Goal: Task Accomplishment & Management: Manage account settings

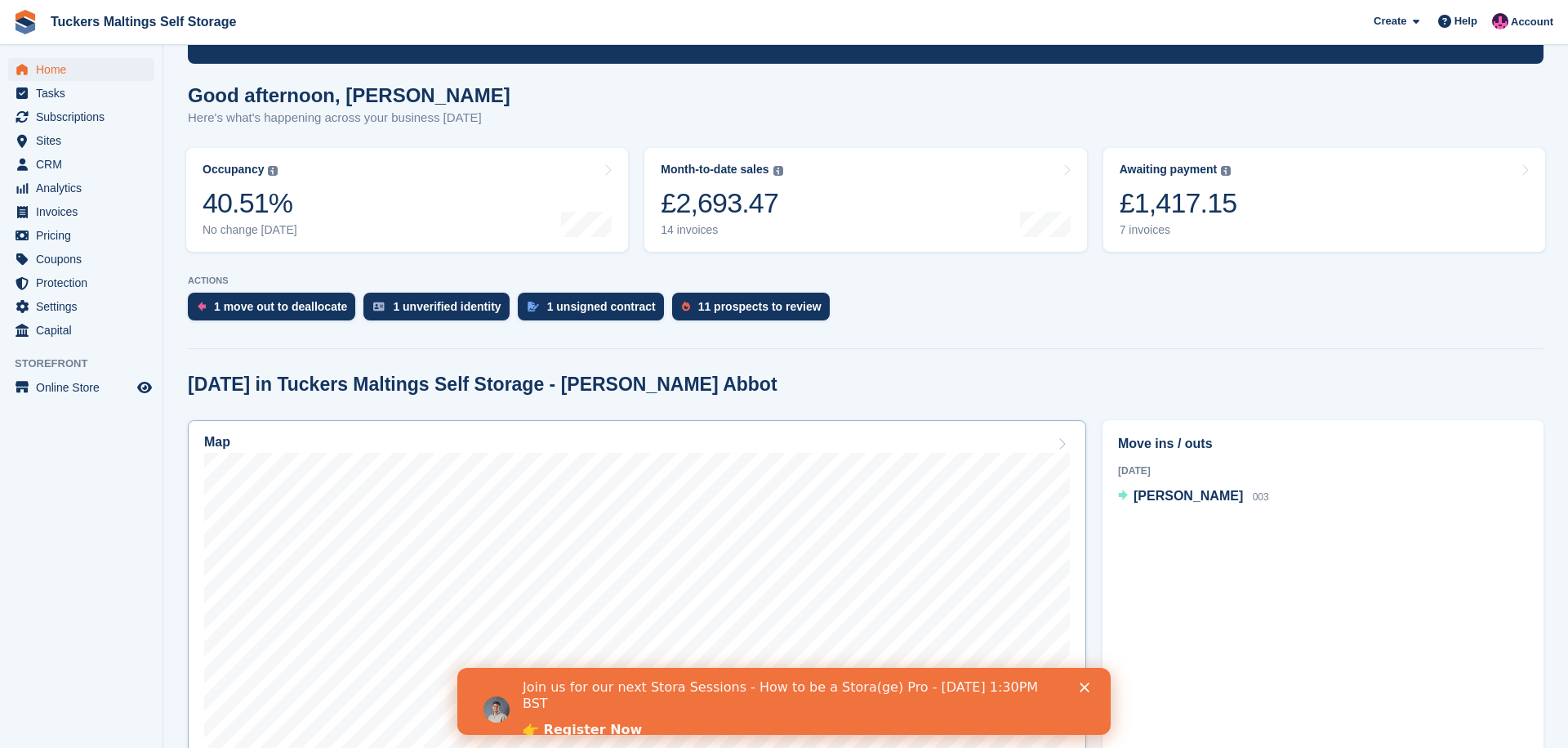
scroll to position [75, 0]
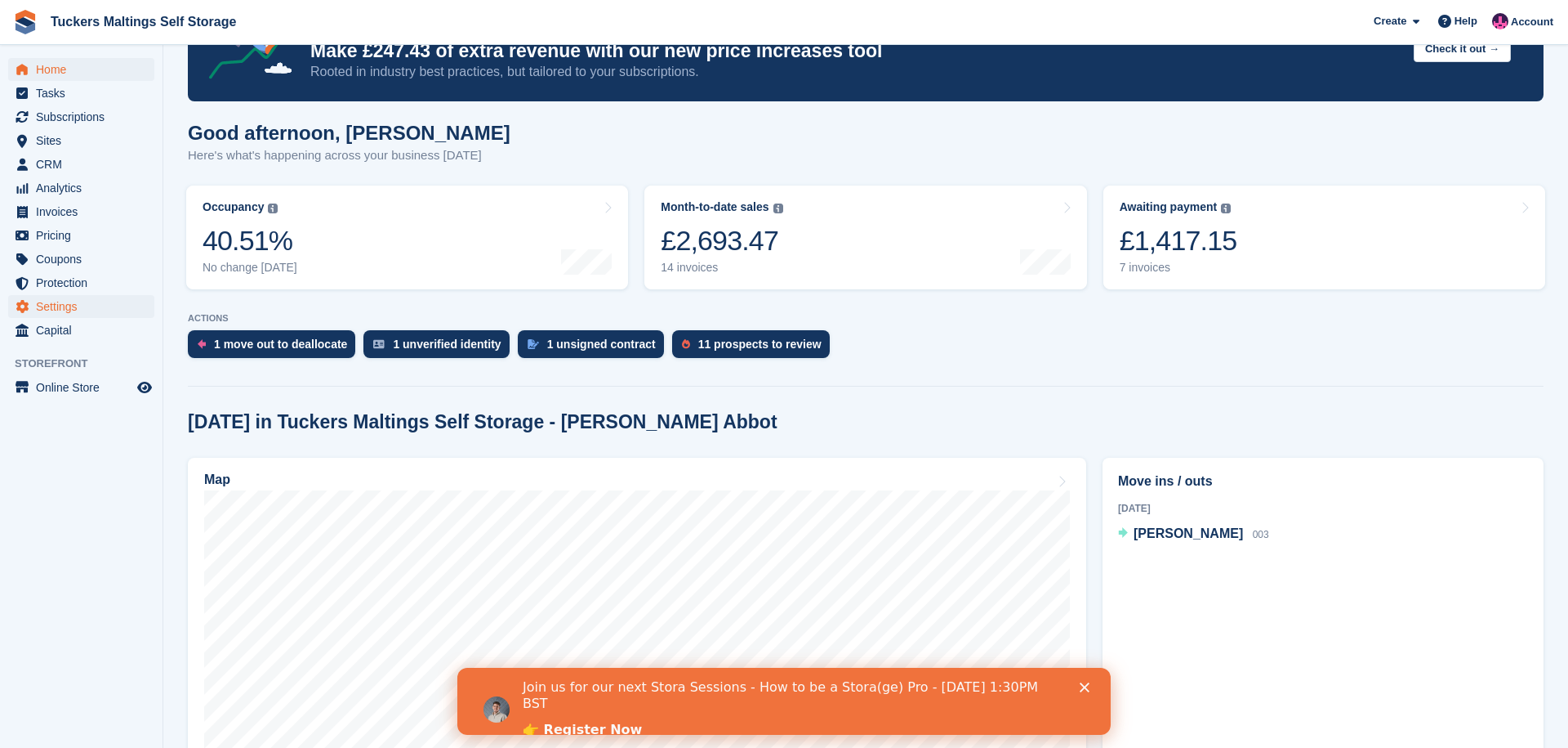
click at [86, 306] on span "Settings" at bounding box center [84, 307] width 98 height 23
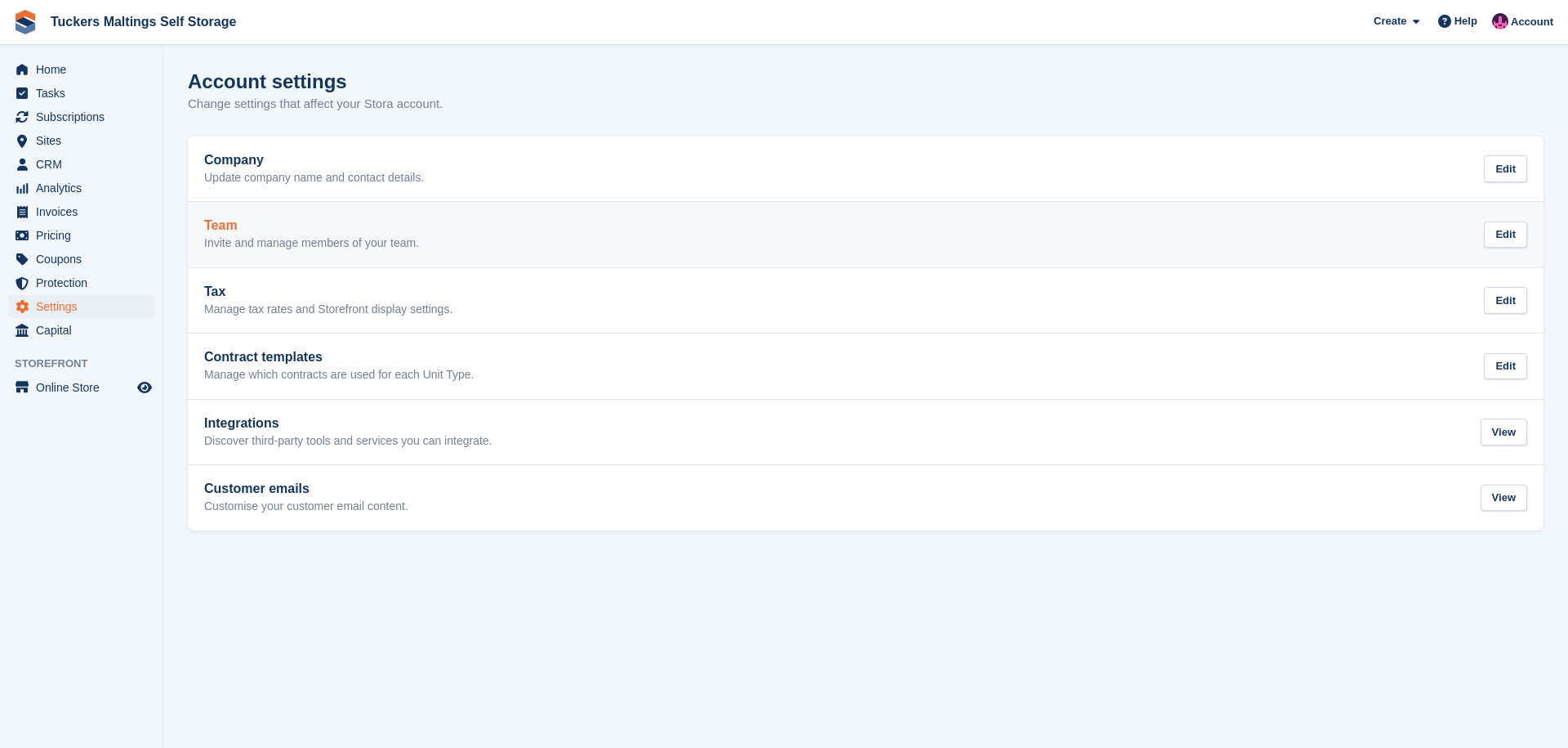
click at [469, 245] on div "Team Invite and manage members of your team. Edit" at bounding box center [866, 235] width 1324 height 33
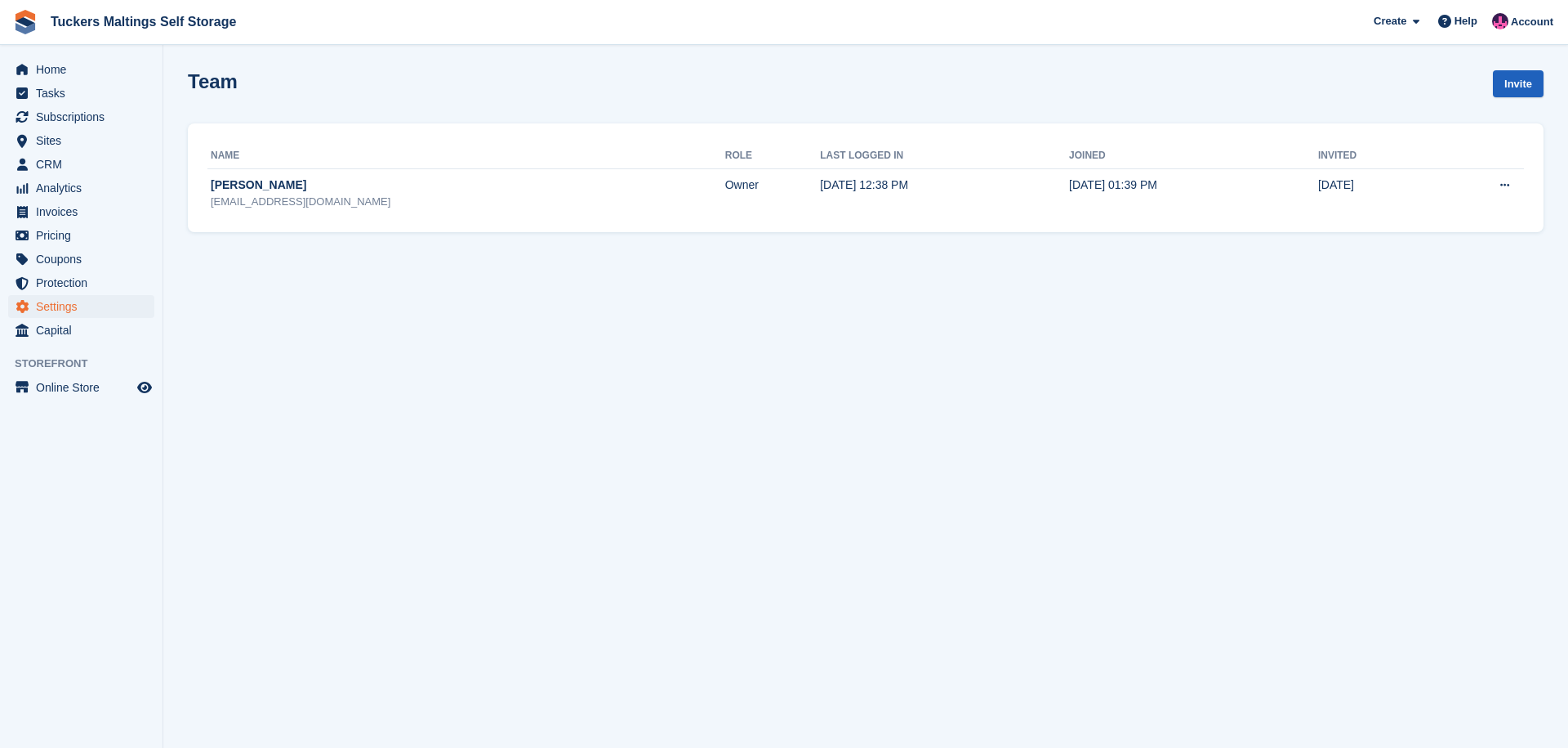
click at [1517, 91] on link "Invite" at bounding box center [1519, 83] width 50 height 27
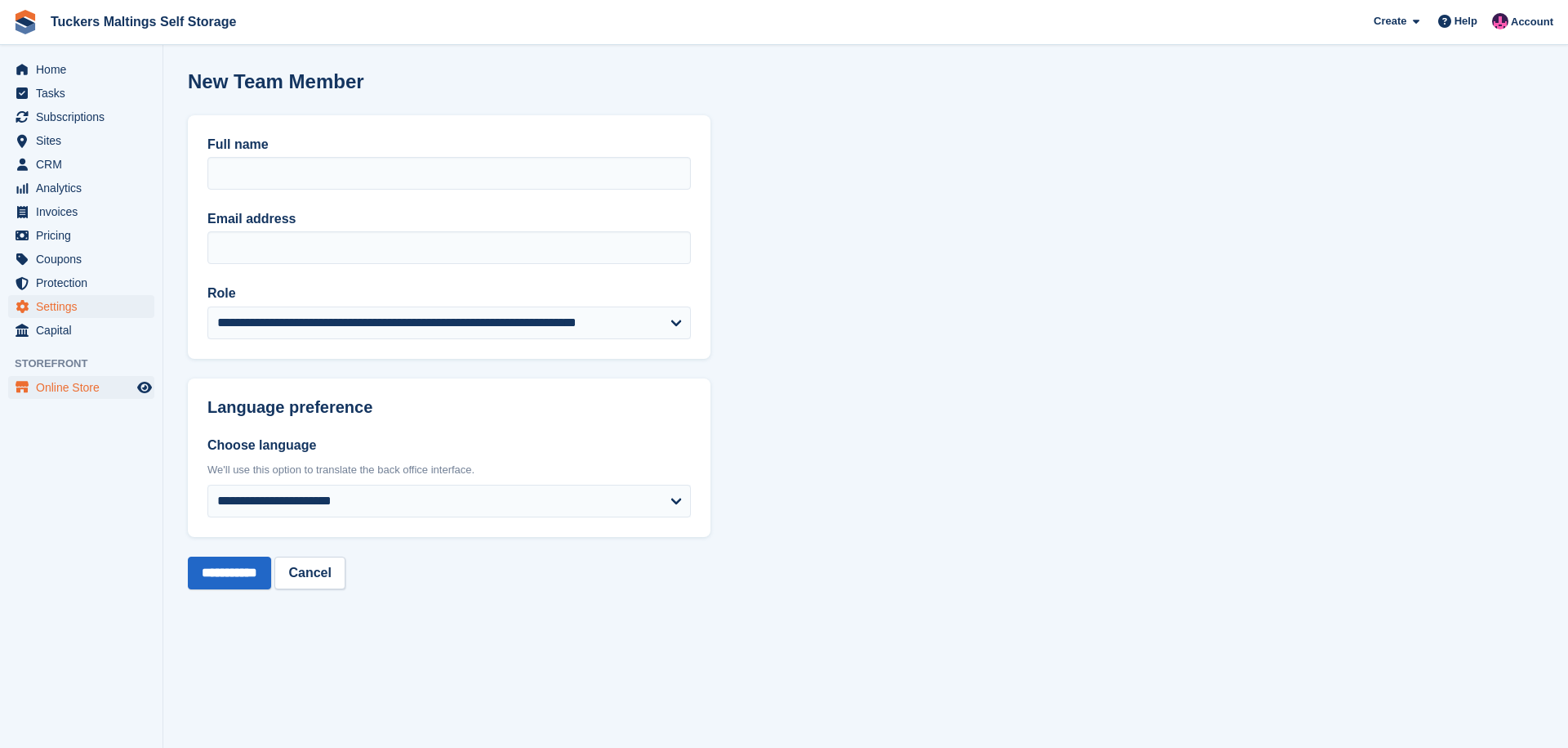
click at [65, 386] on span "Online Store" at bounding box center [84, 387] width 98 height 23
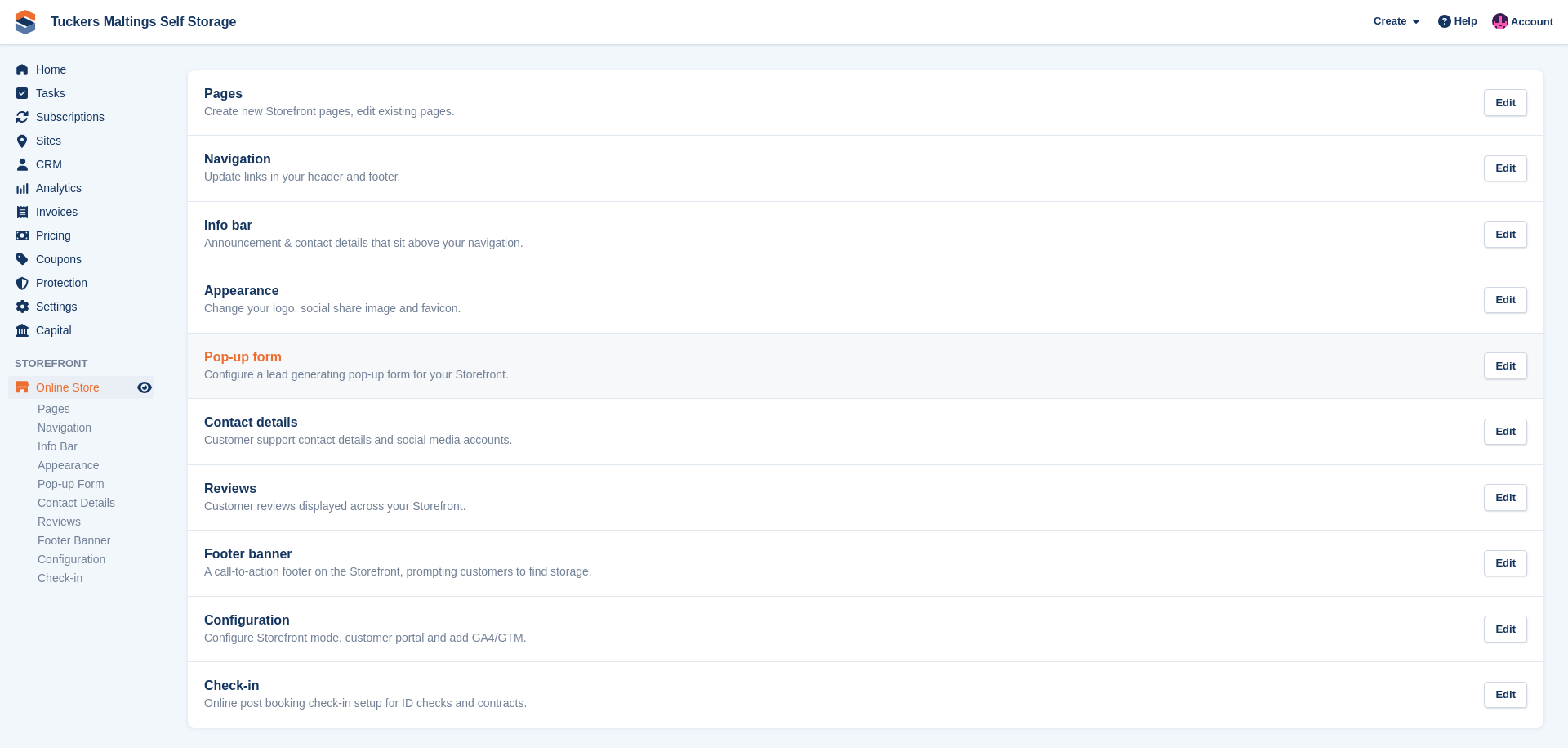
scroll to position [65, 0]
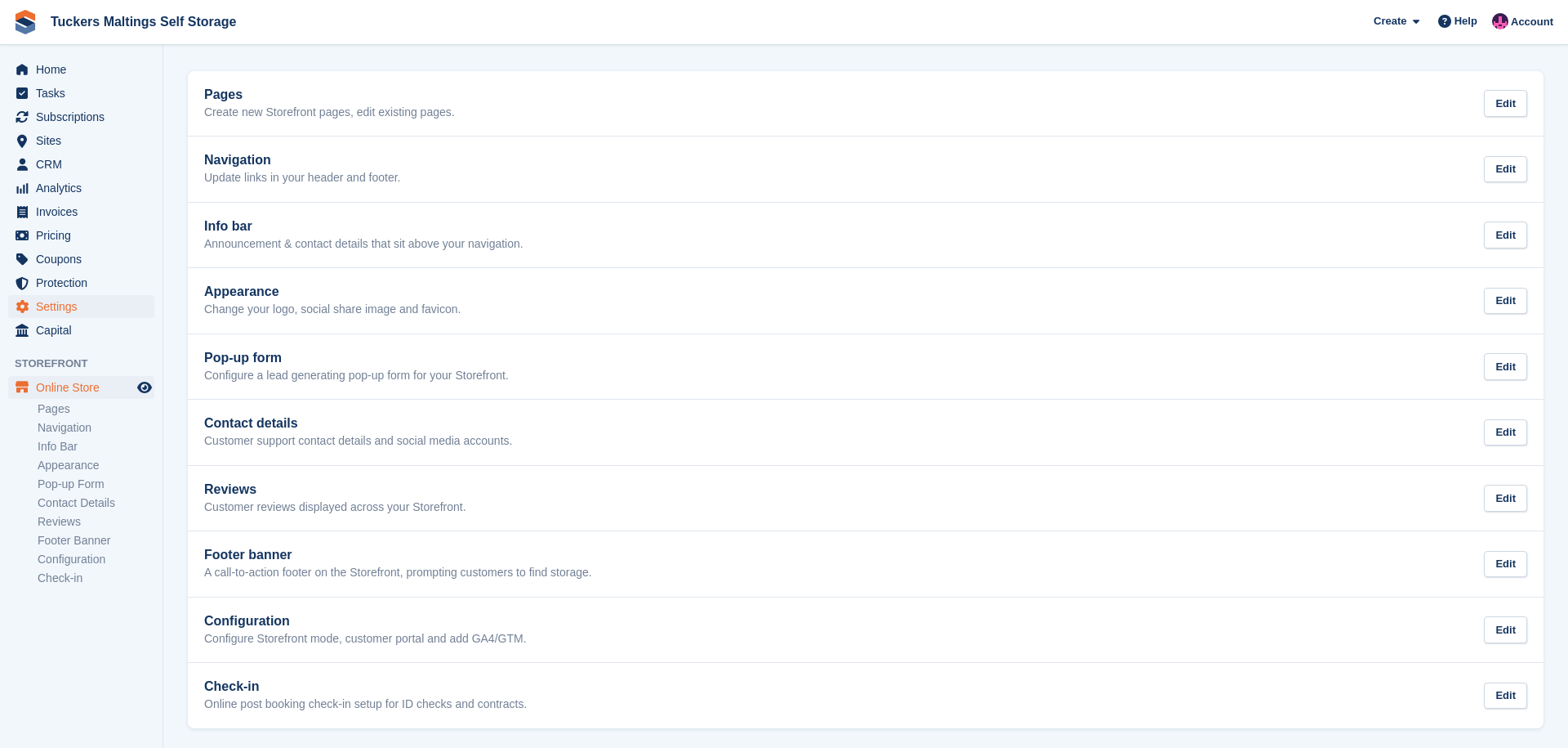
click at [79, 309] on span "Settings" at bounding box center [84, 307] width 98 height 23
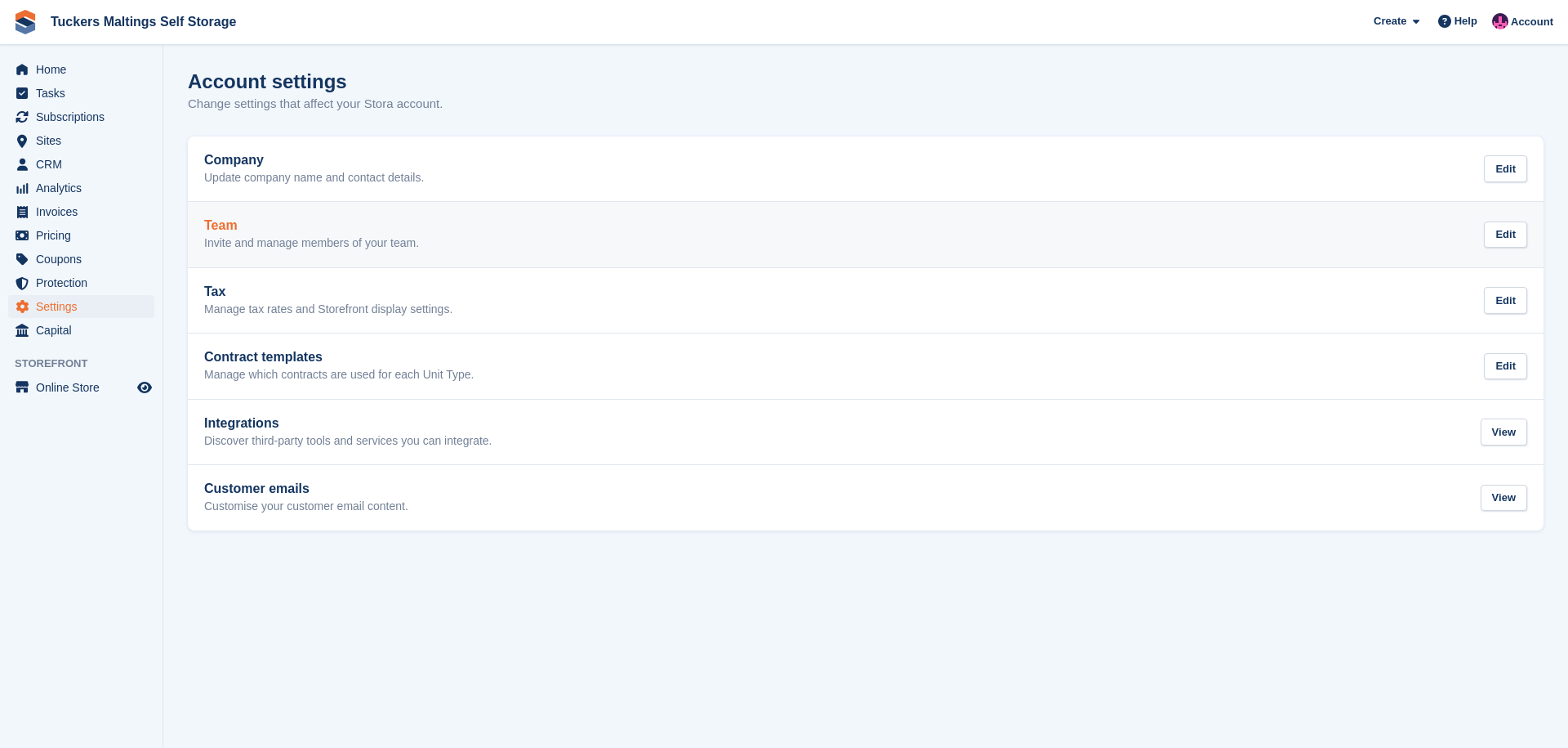
click at [375, 243] on p "Invite and manage members of your team." at bounding box center [312, 243] width 215 height 15
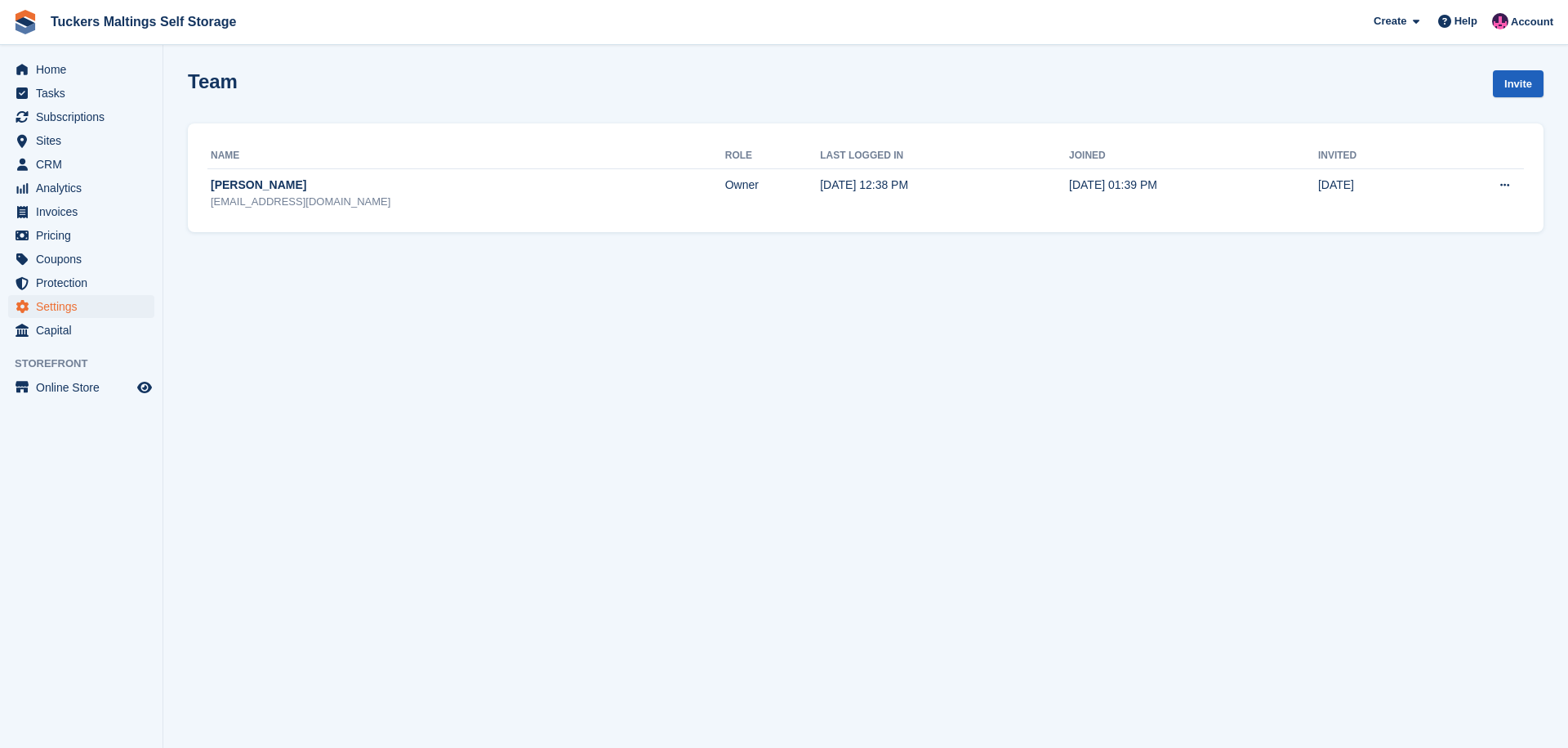
click at [1516, 85] on link "Invite" at bounding box center [1519, 83] width 50 height 27
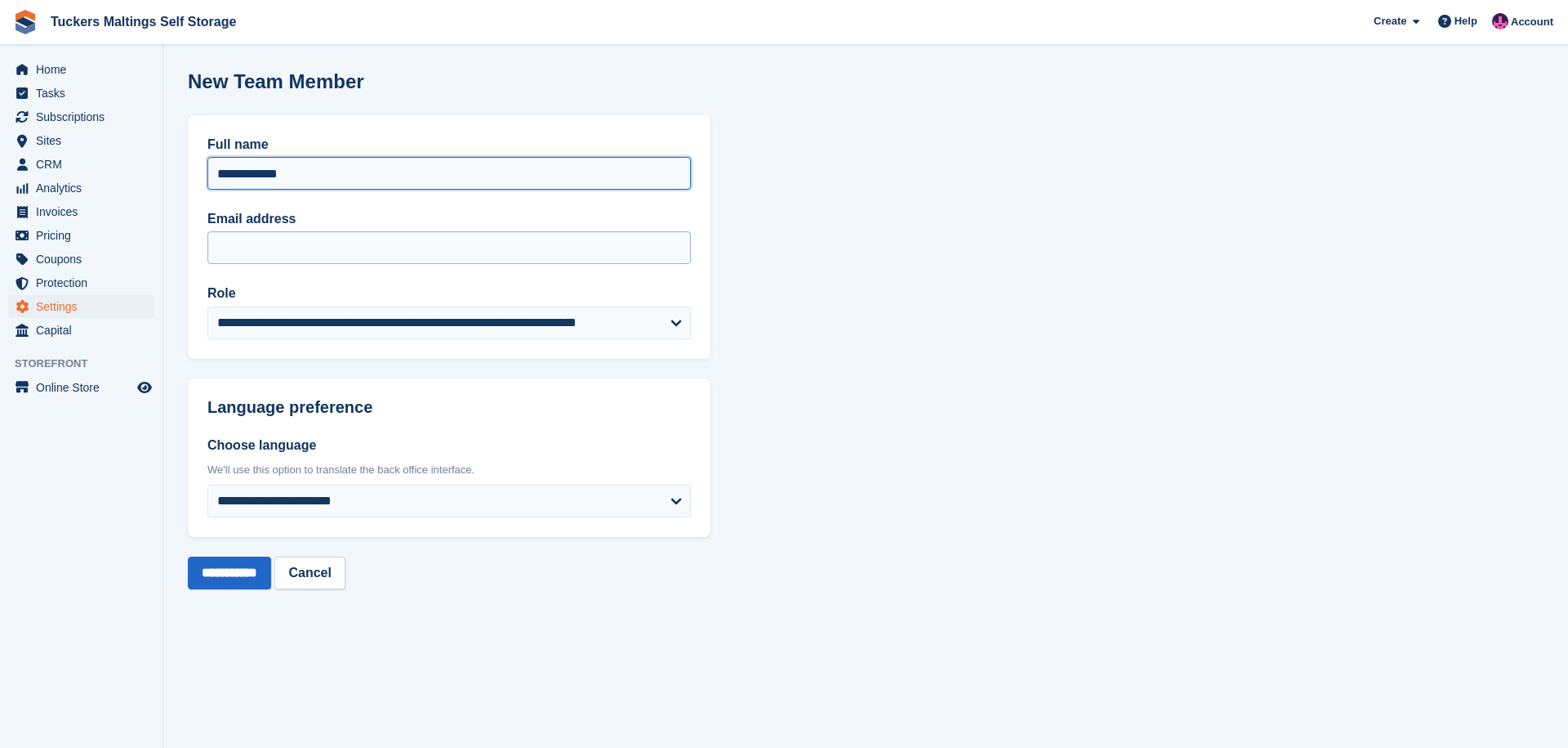
type input "**********"
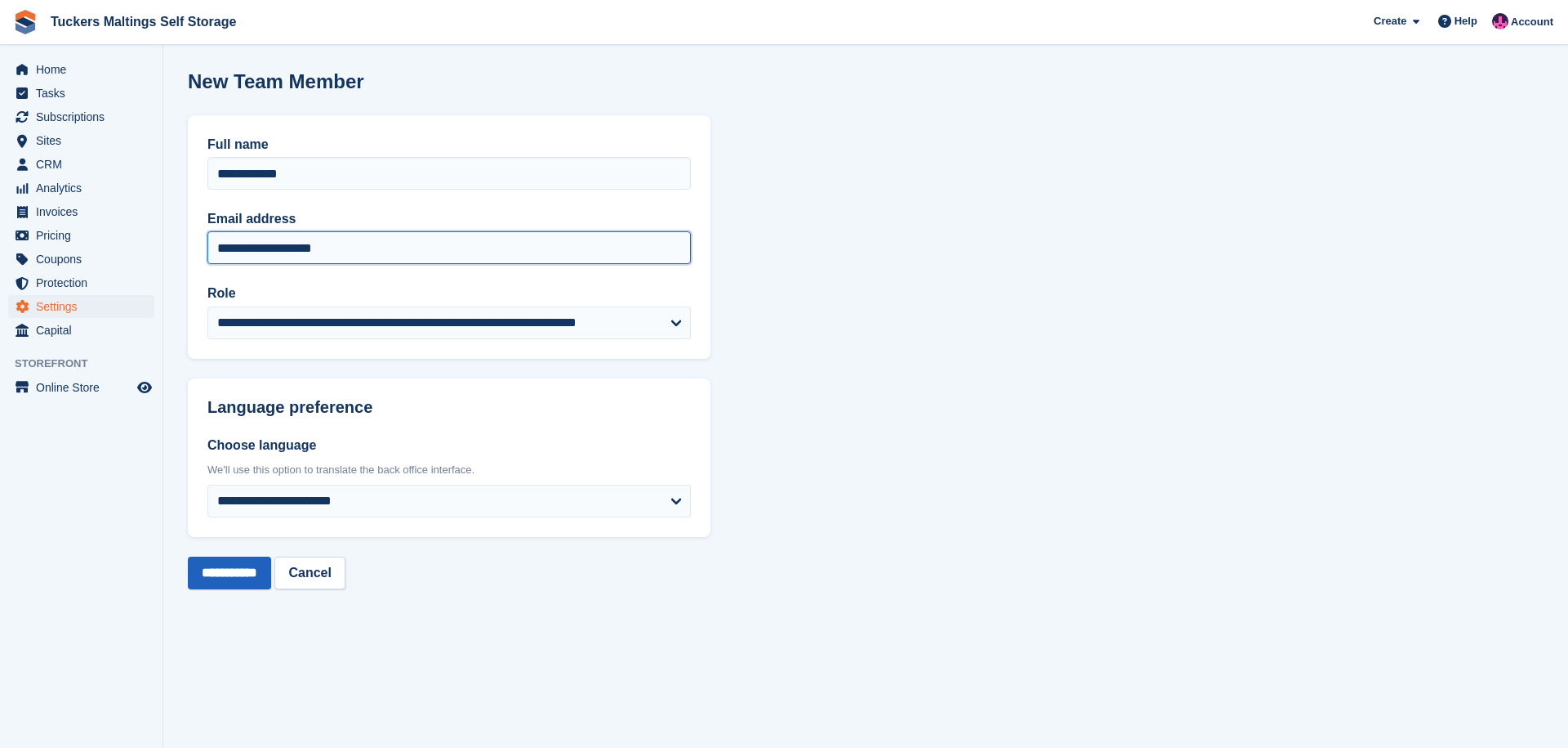
type input "**********"
click at [243, 570] on input "**********" at bounding box center [230, 573] width 83 height 33
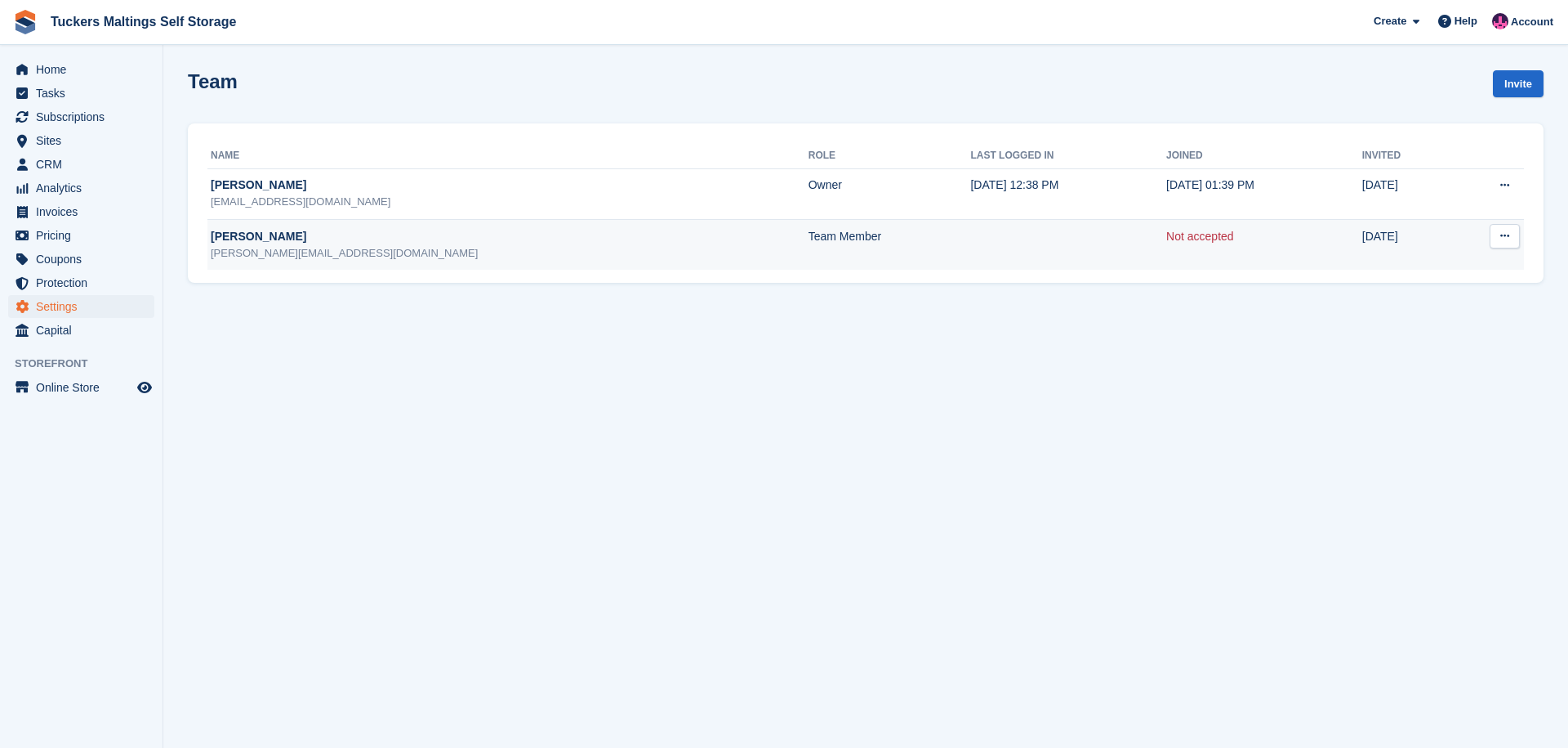
click at [1511, 237] on button at bounding box center [1504, 236] width 30 height 24
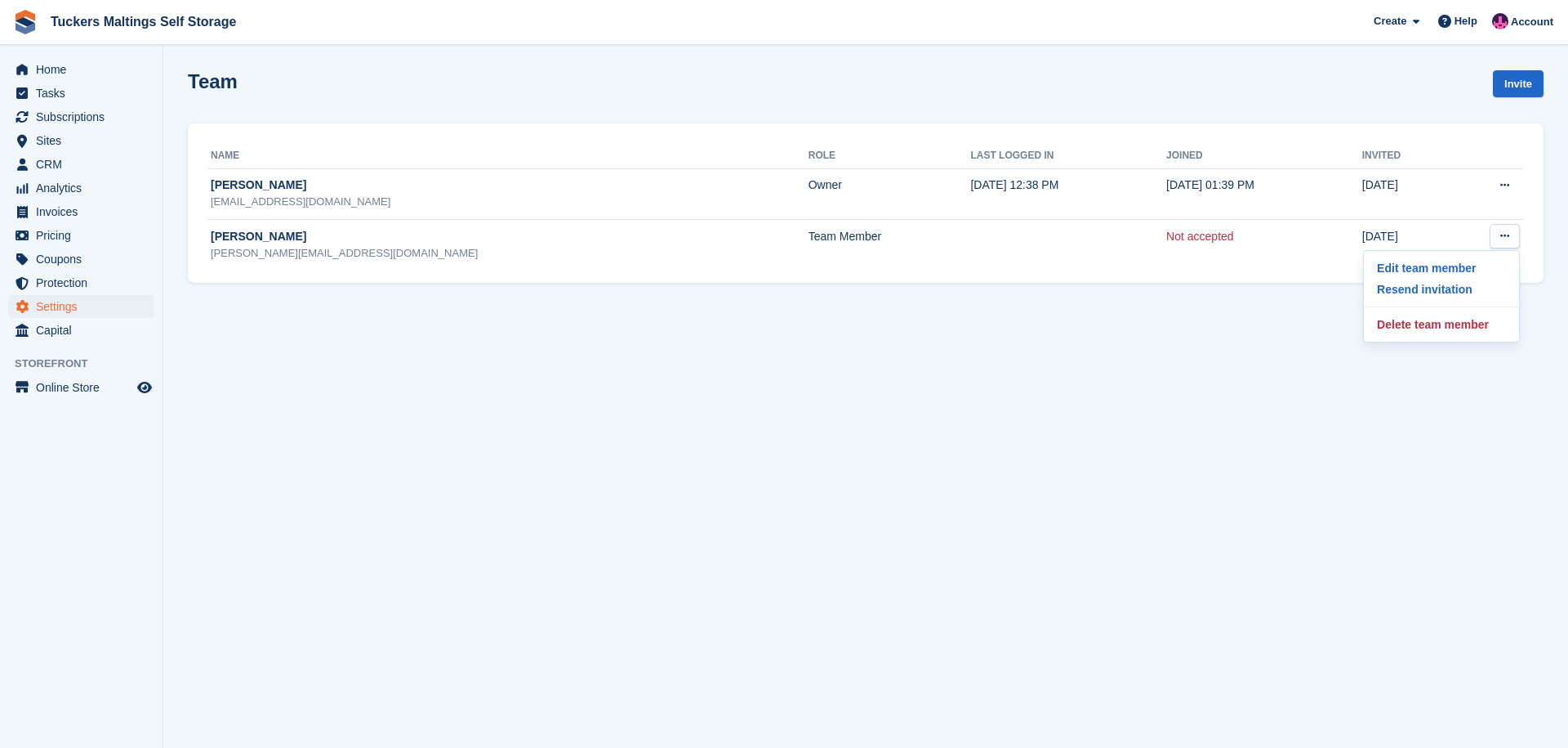
click at [1039, 412] on section "Team member successfully invited. Team Invite Name Role Last logged in Joined I…" at bounding box center [865, 374] width 1405 height 748
click at [71, 385] on span "Online Store" at bounding box center [84, 387] width 98 height 23
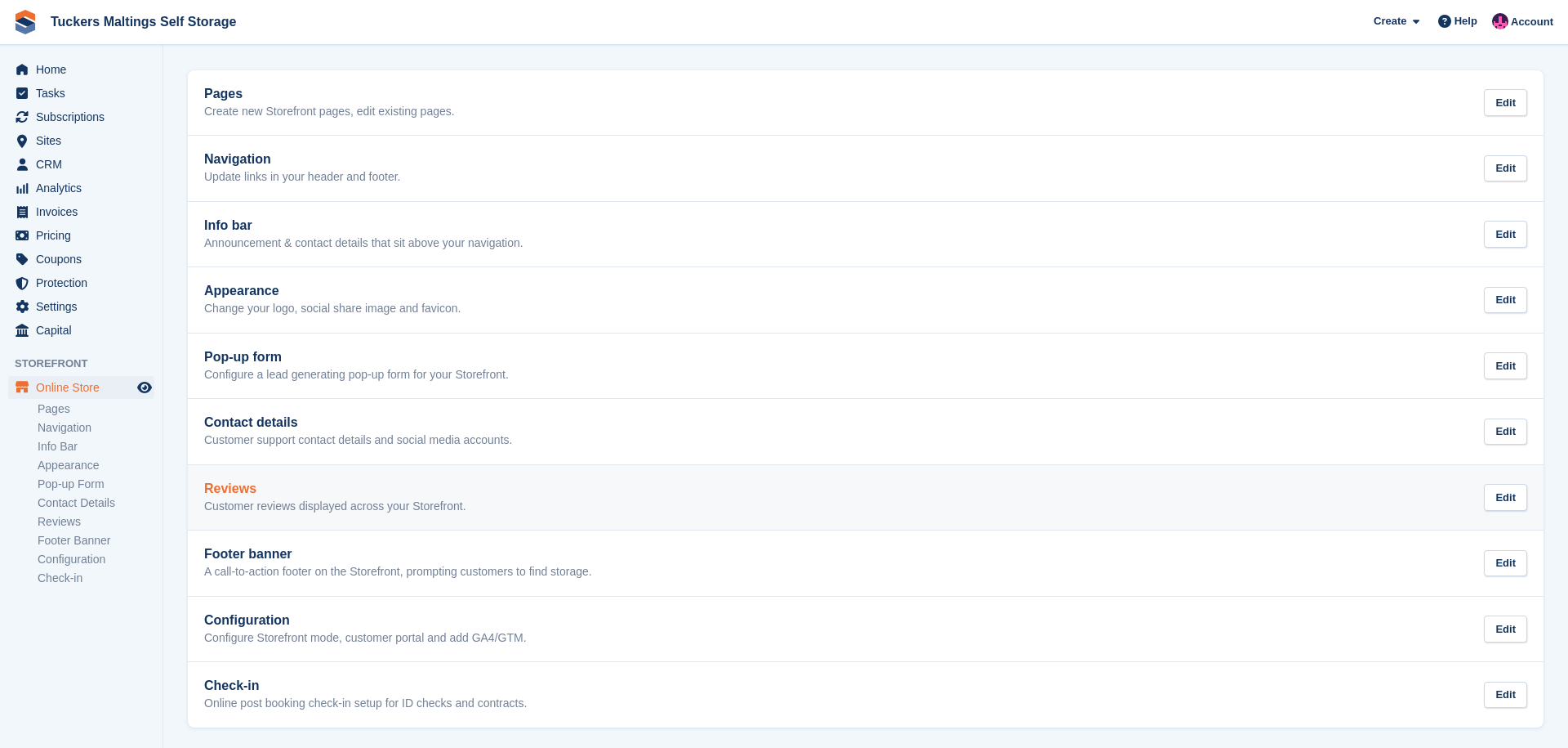
scroll to position [65, 0]
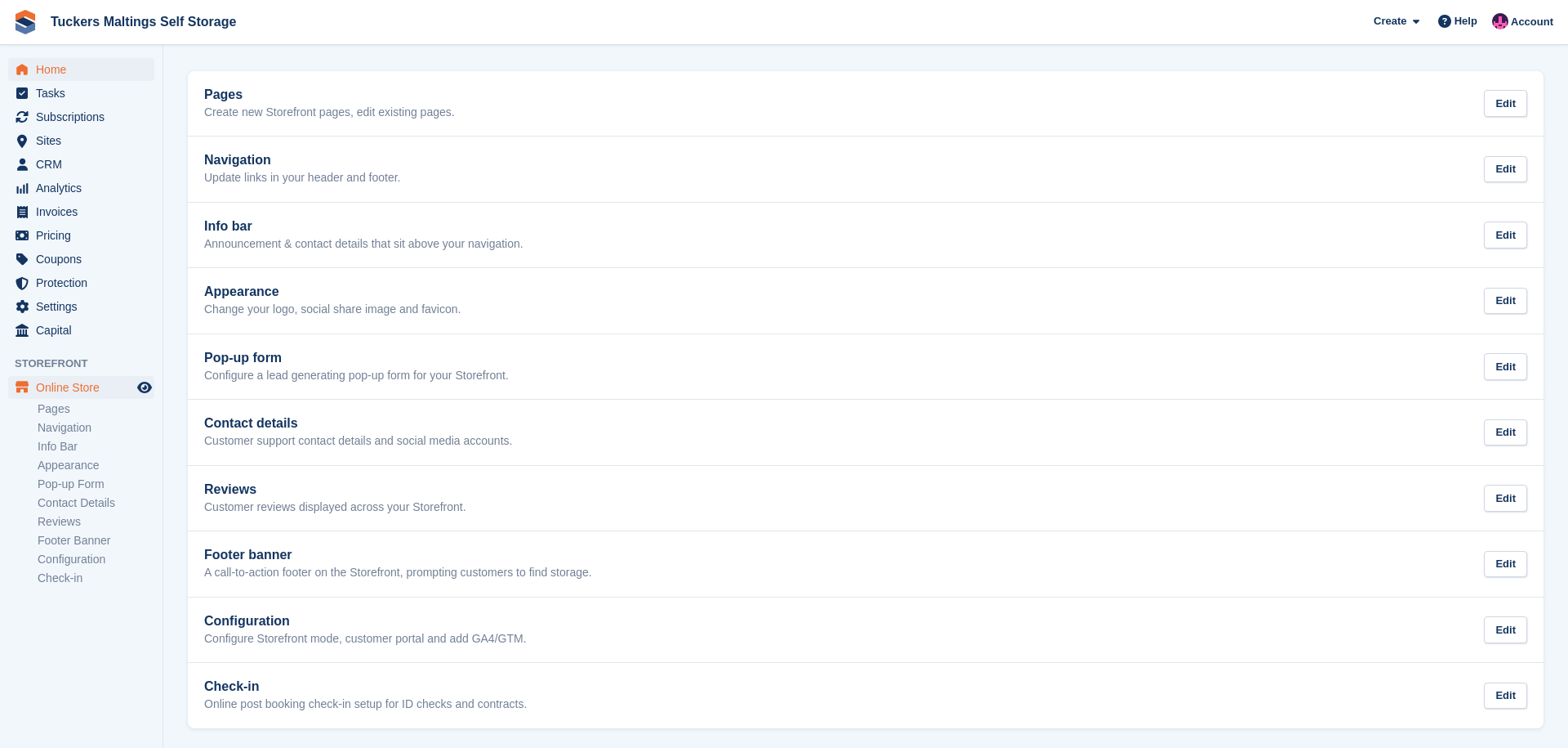
click at [85, 75] on span "Home" at bounding box center [84, 70] width 98 height 23
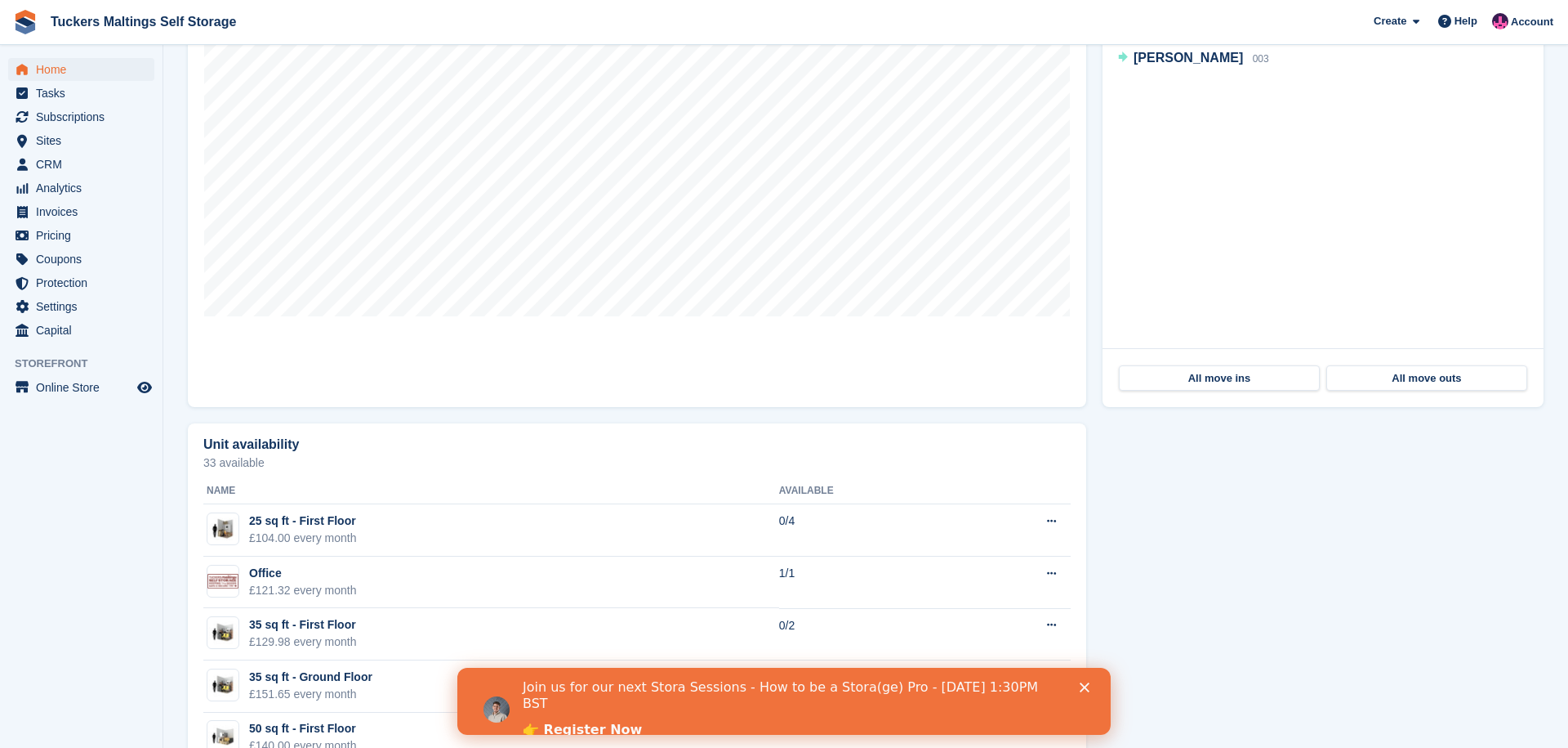
scroll to position [547, 0]
click at [88, 384] on span "Online Store" at bounding box center [84, 387] width 98 height 23
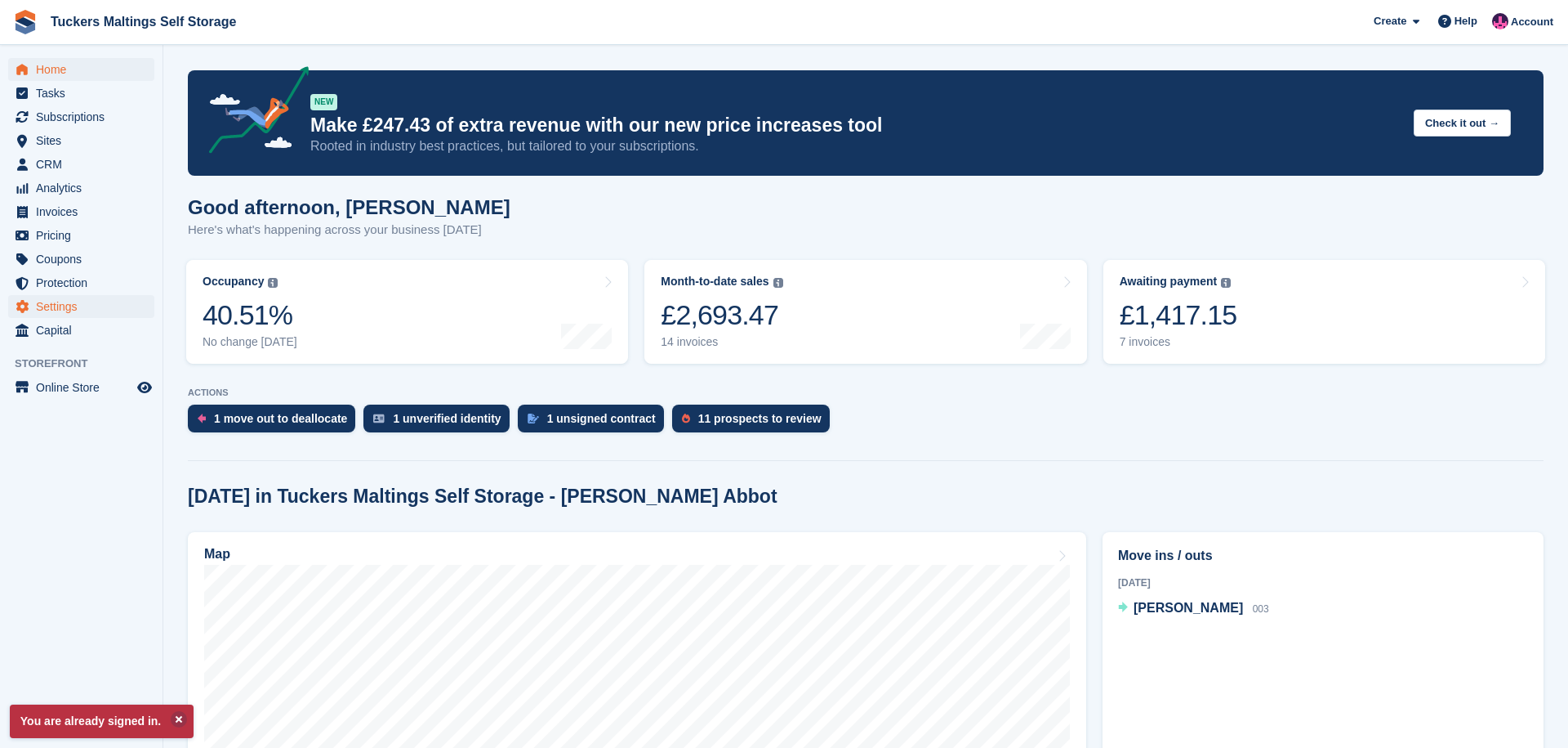
click at [81, 306] on span "Settings" at bounding box center [84, 307] width 98 height 23
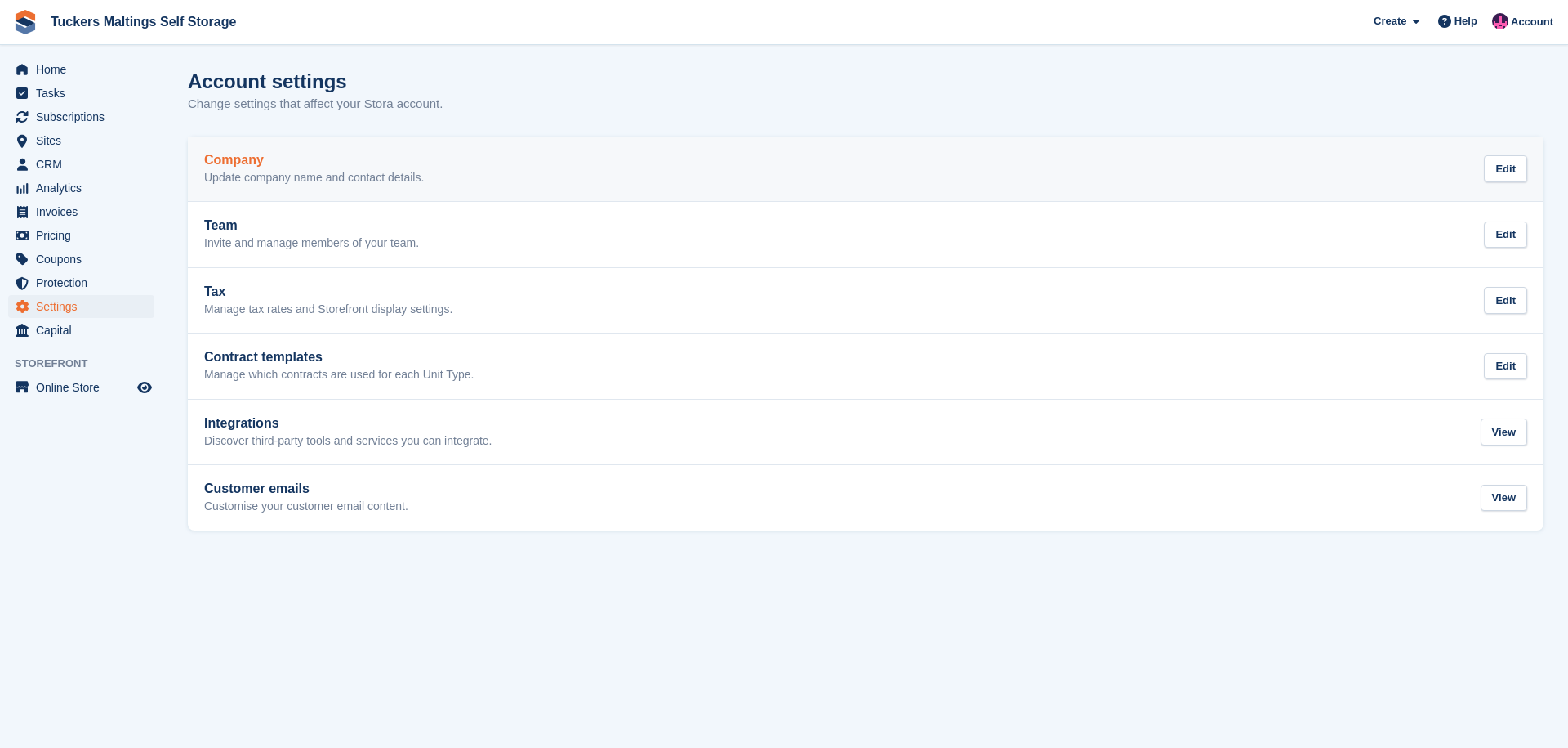
click at [465, 179] on div "Company Update company name and contact details. Edit" at bounding box center [866, 170] width 1324 height 33
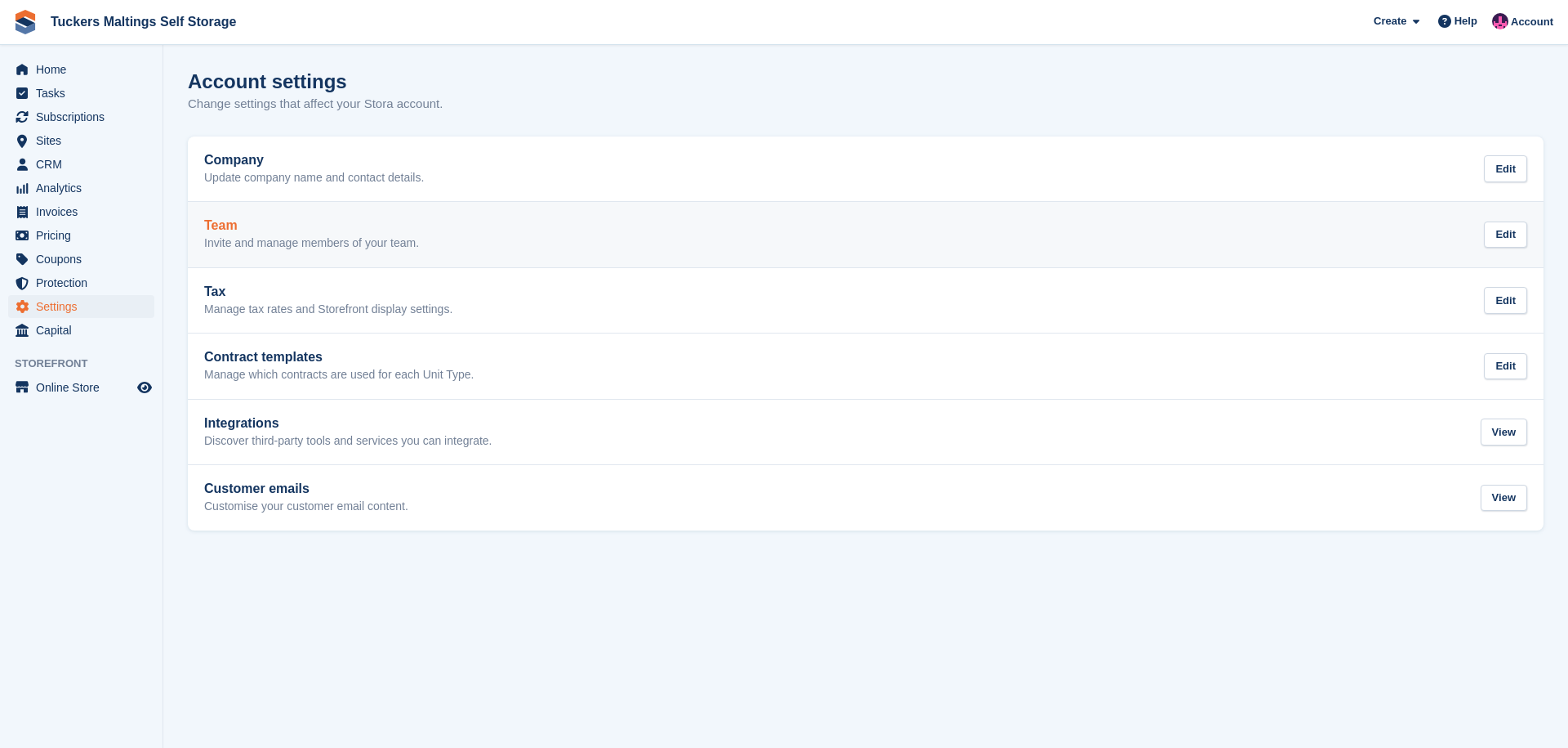
click at [382, 248] on p "Invite and manage members of your team." at bounding box center [312, 243] width 215 height 15
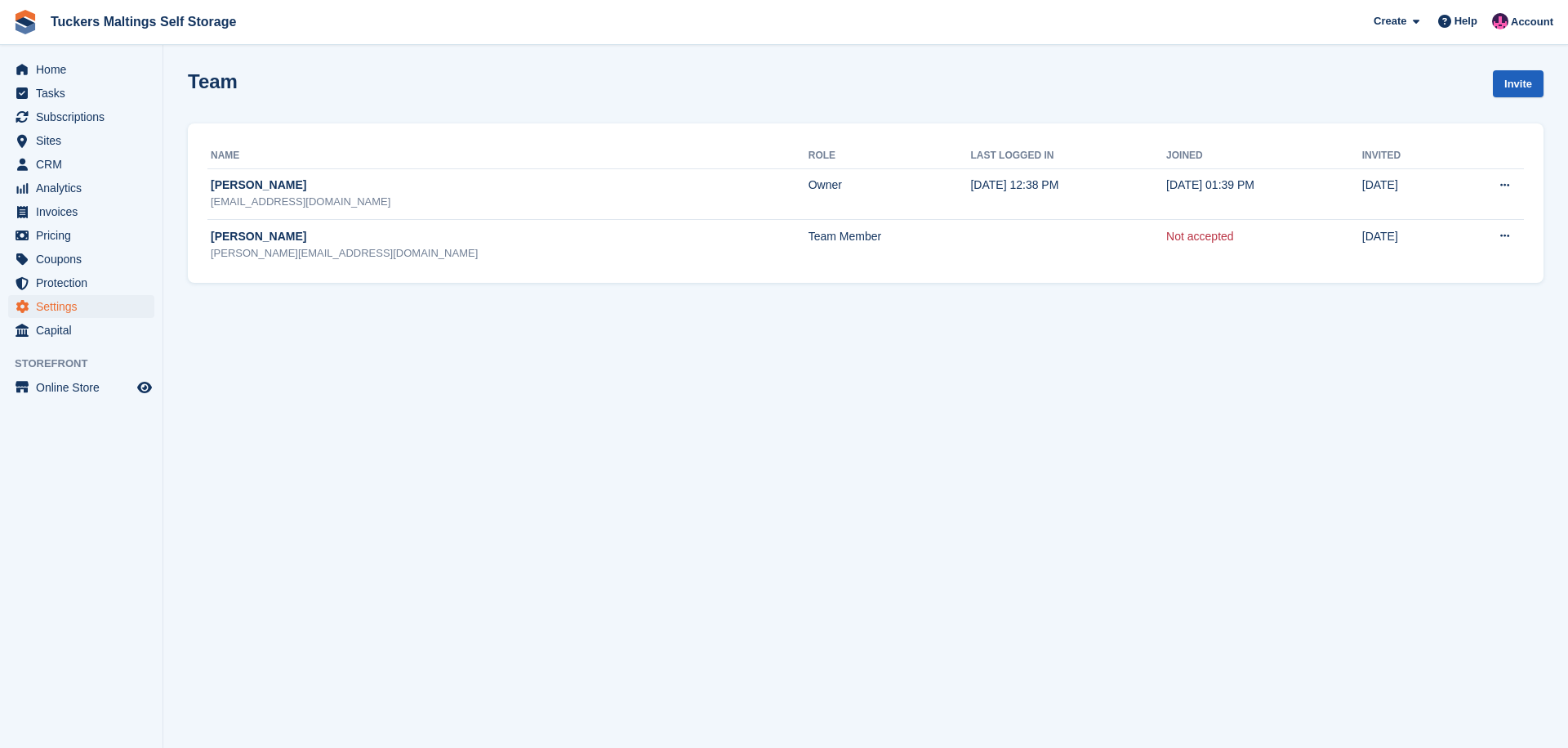
click at [1515, 89] on link "Invite" at bounding box center [1519, 83] width 50 height 27
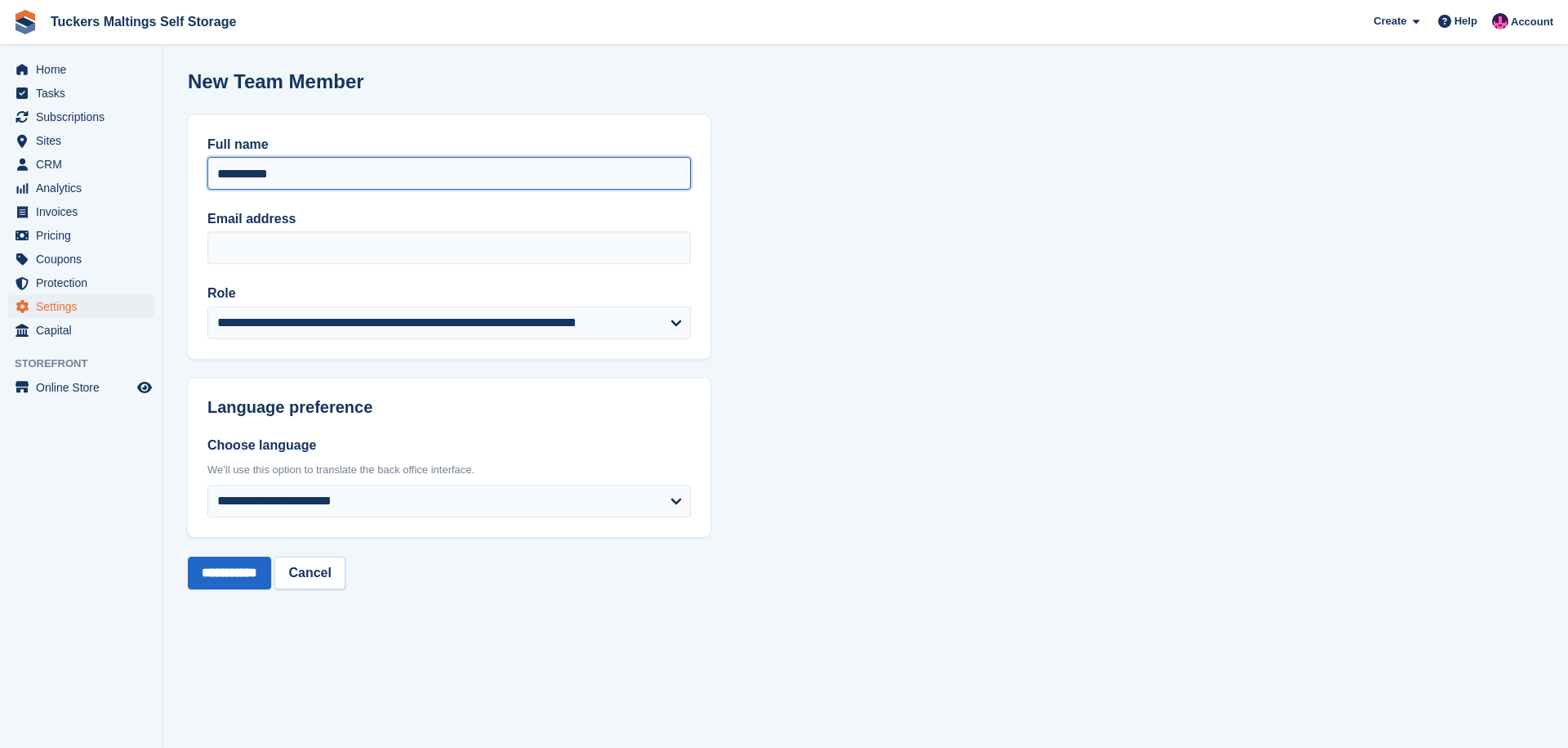
type input "**********"
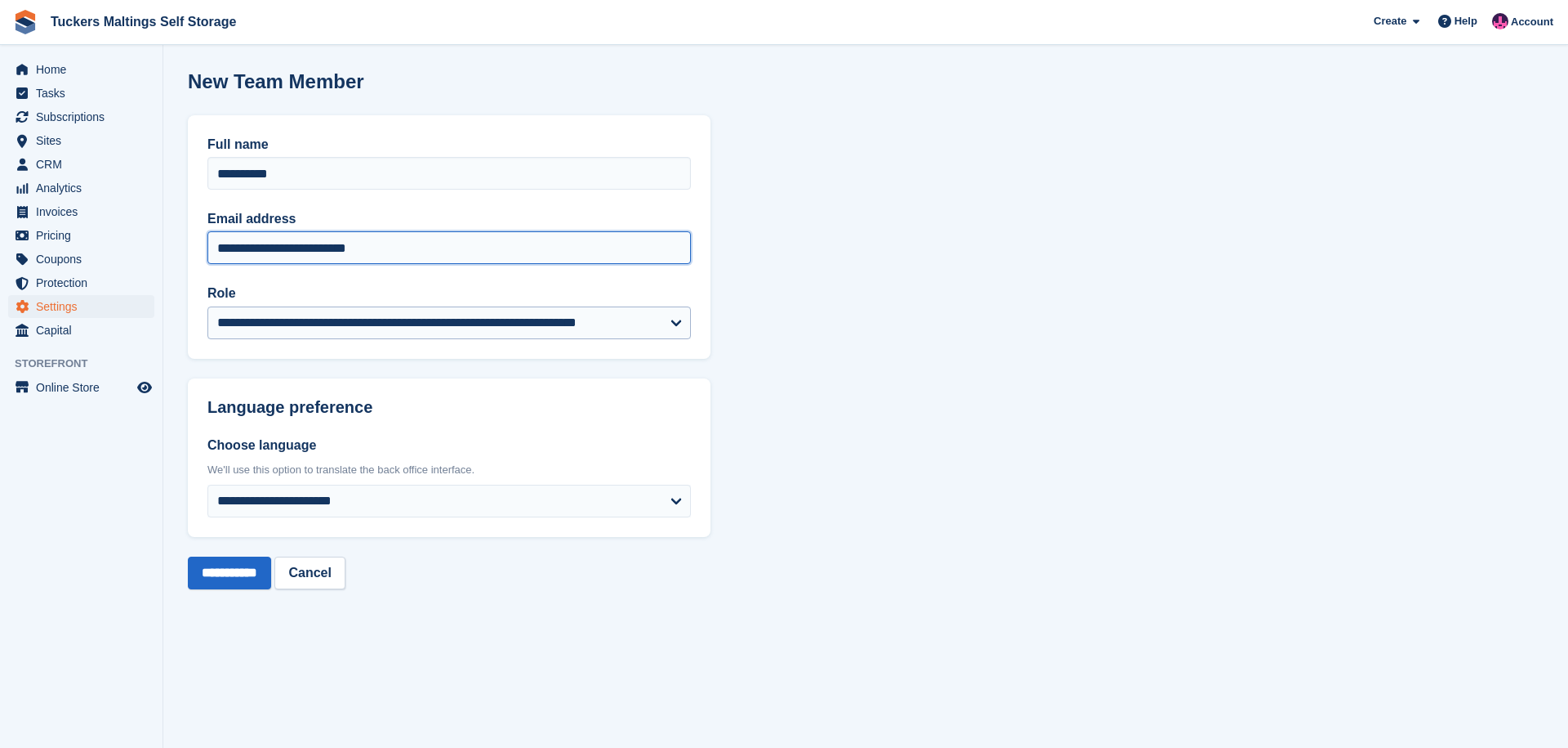
type input "**********"
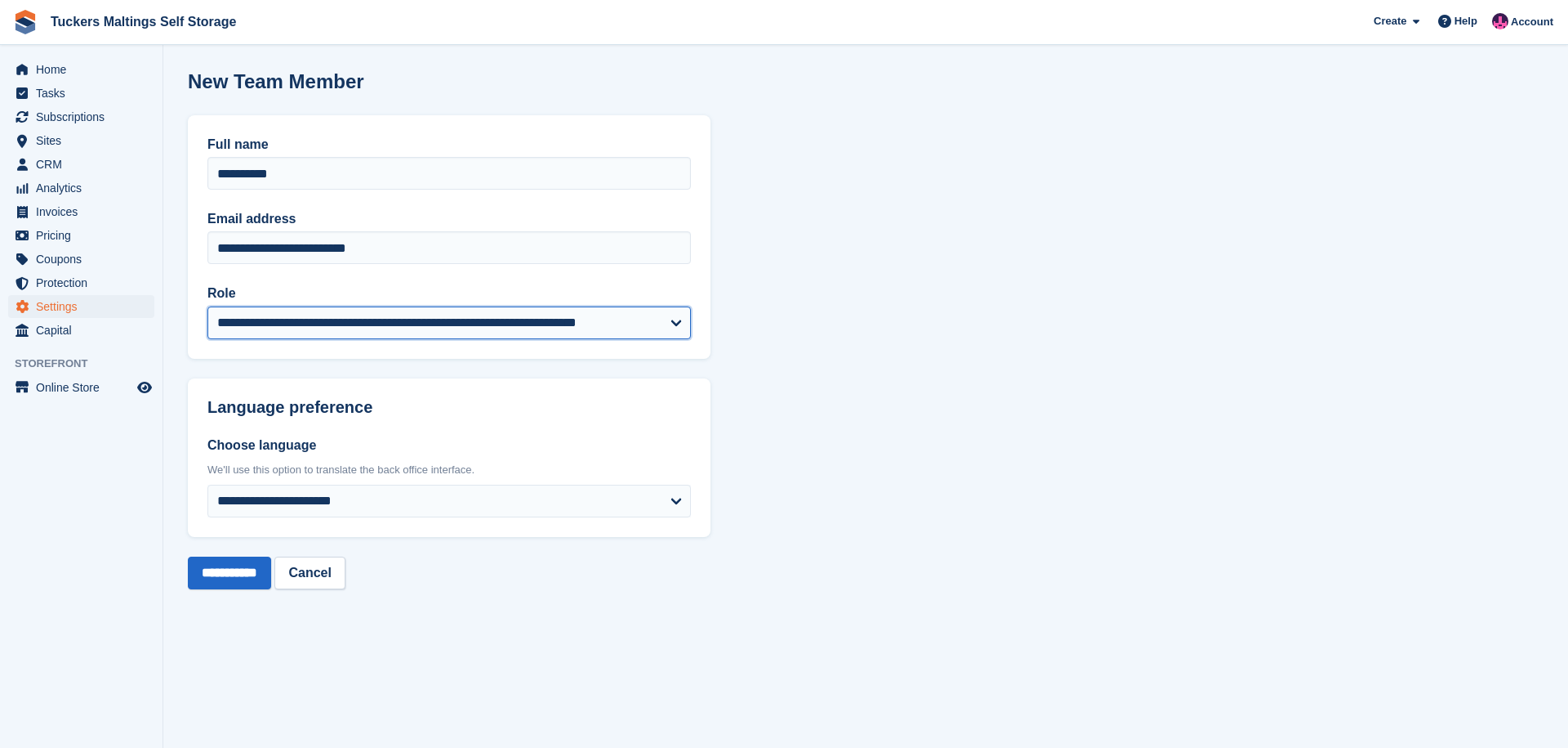
select select "****"
click at [235, 570] on input "**********" at bounding box center [230, 573] width 83 height 33
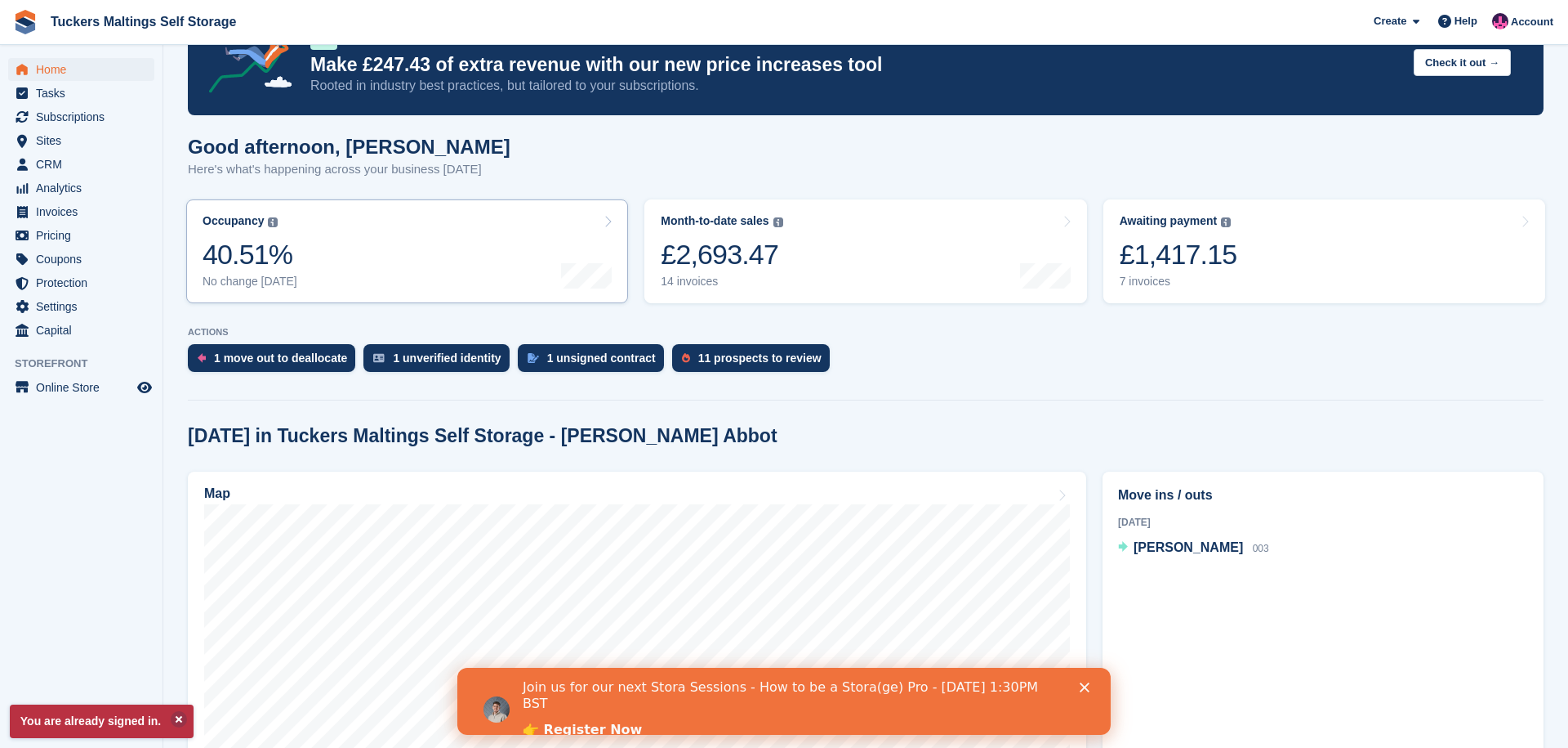
scroll to position [91, 0]
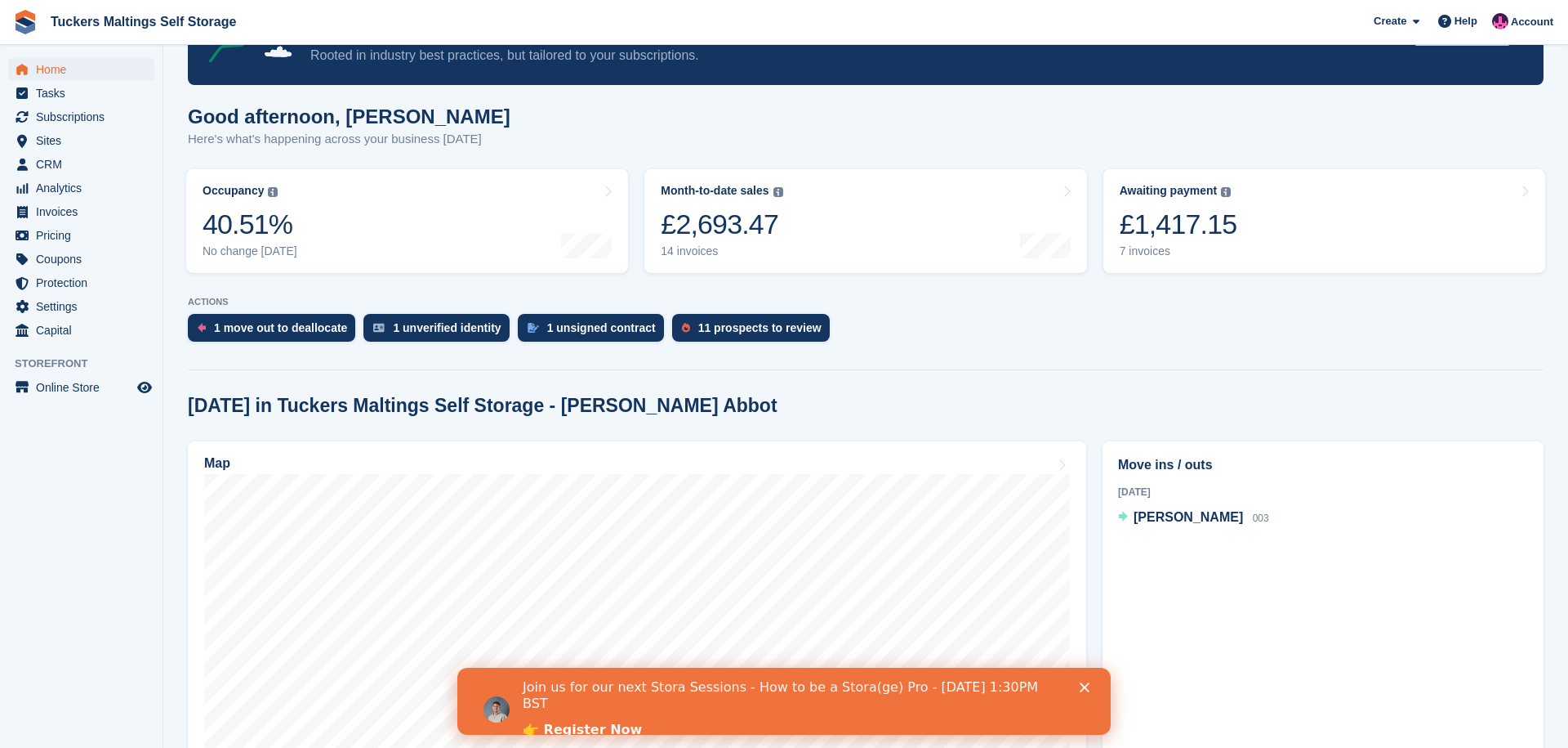
click at [1096, 677] on div "Join us for our next Stora Sessions - How to be a Stora(ge) Pro - August 20th 1…" at bounding box center [784, 709] width 654 height 70
click at [1086, 692] on icon "Close" at bounding box center [1085, 687] width 10 height 10
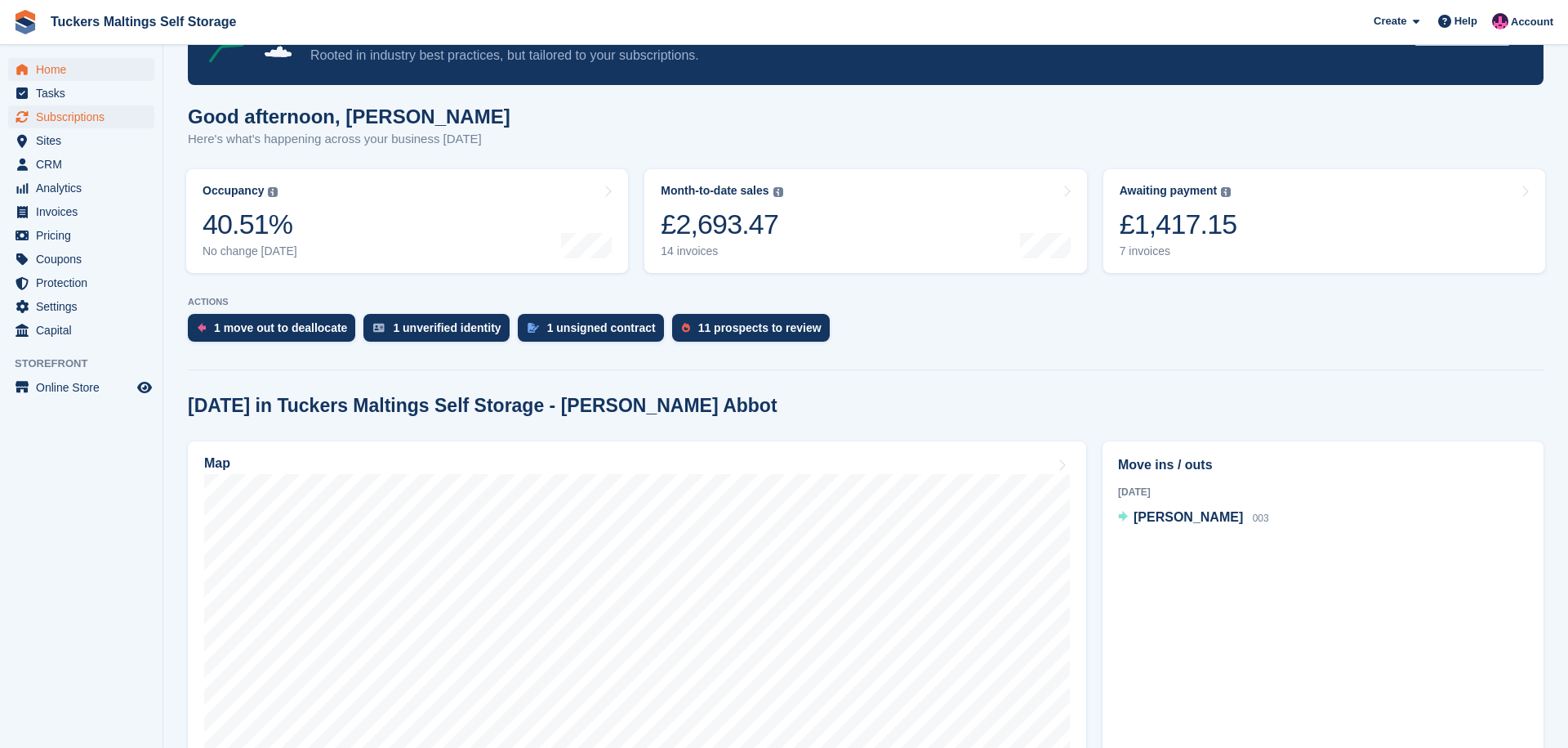
click at [96, 116] on span "Subscriptions" at bounding box center [84, 117] width 98 height 23
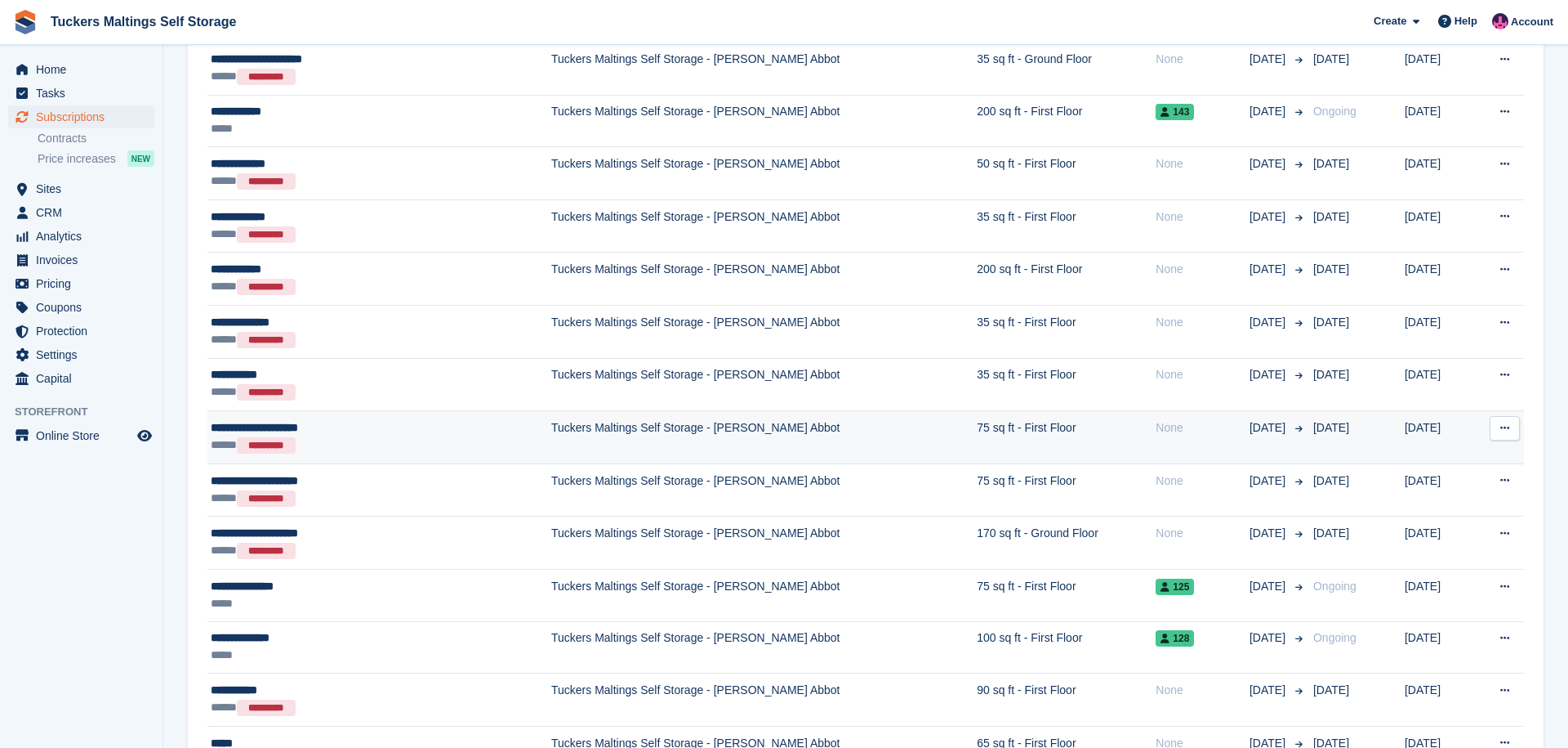
scroll to position [2157, 0]
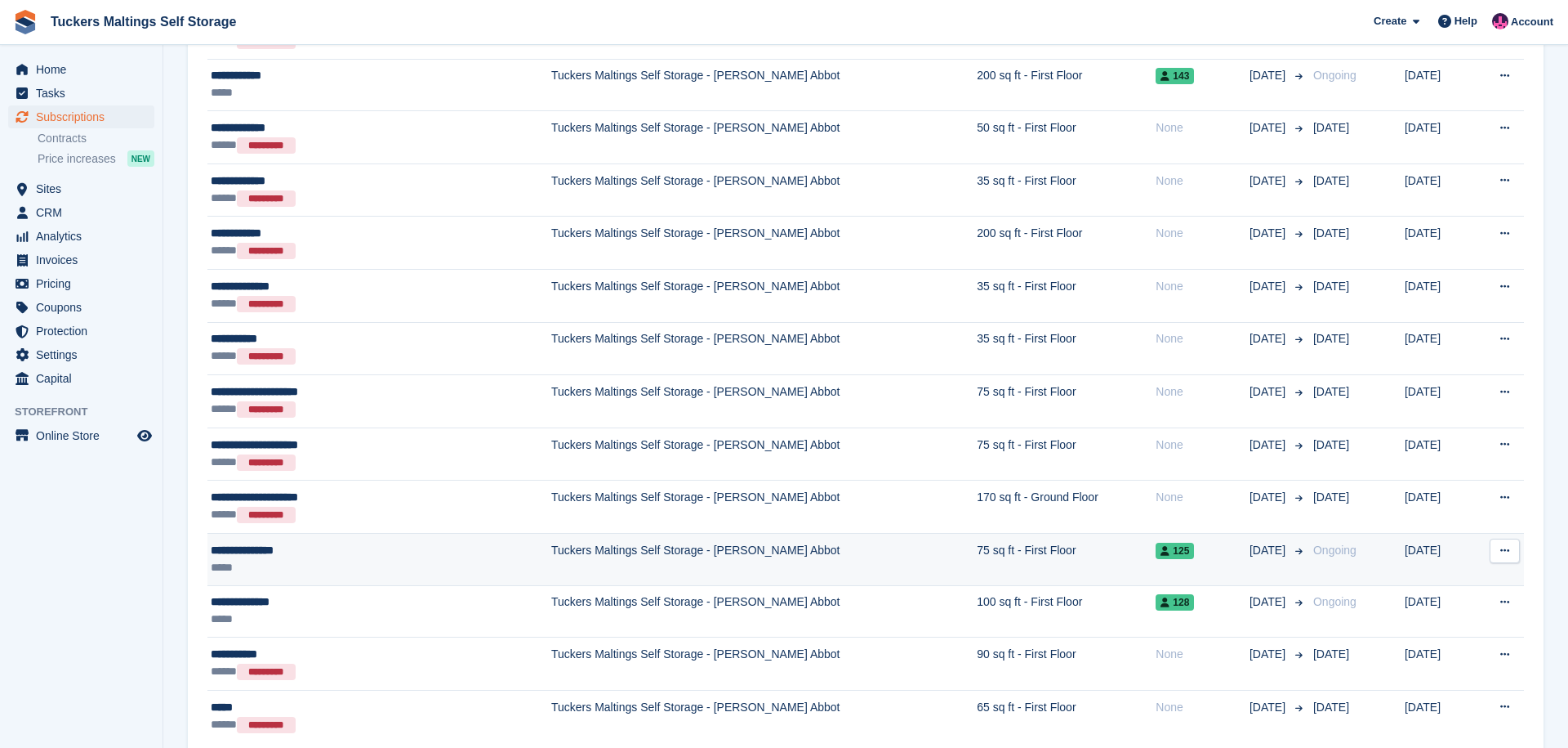
click at [1508, 552] on icon at bounding box center [1504, 550] width 9 height 11
click at [1474, 579] on p "View customer" at bounding box center [1441, 583] width 143 height 21
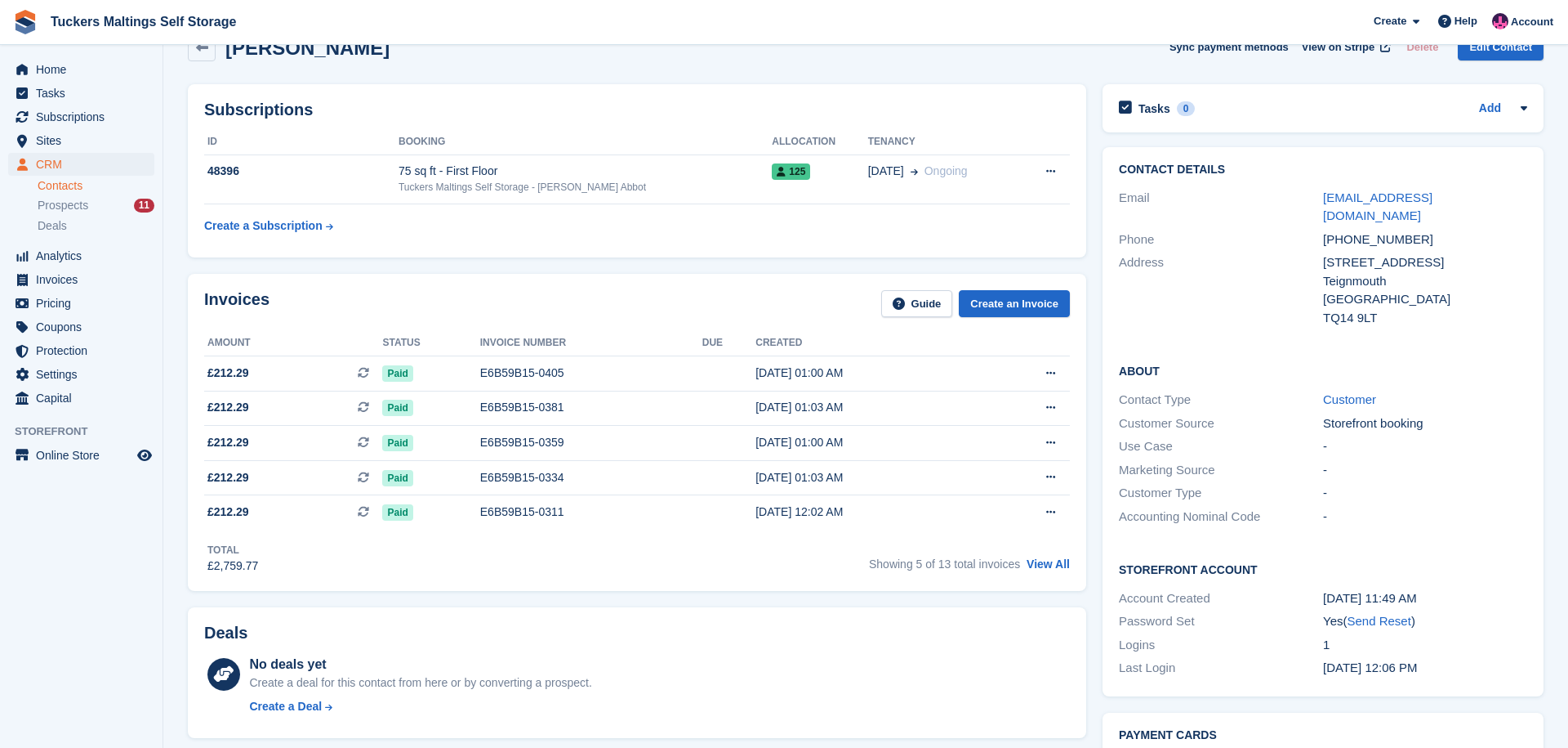
scroll to position [38, 0]
click at [203, 58] on link at bounding box center [202, 47] width 28 height 28
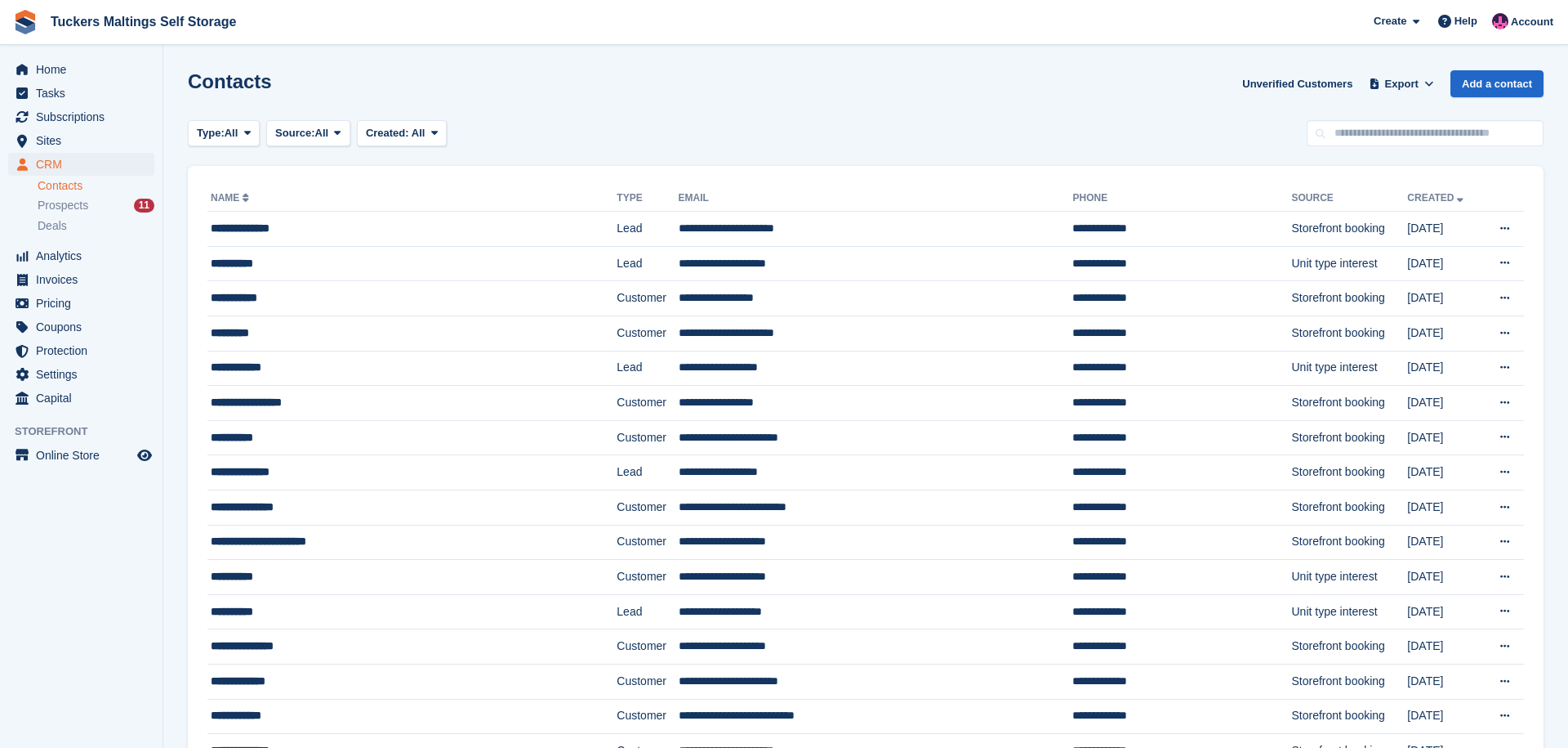
click at [247, 202] on link "Name" at bounding box center [231, 198] width 42 height 12
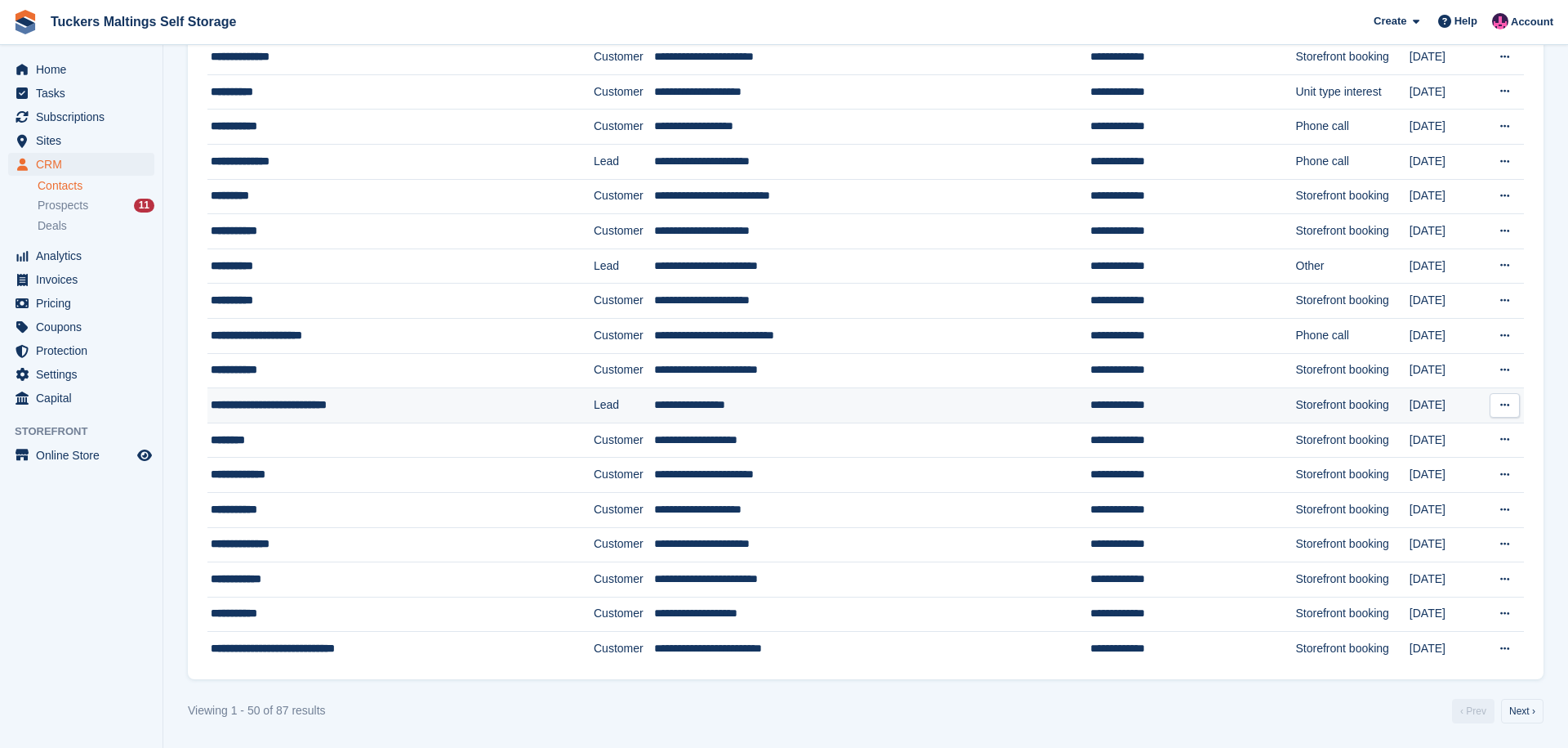
scroll to position [1285, 0]
click at [1523, 712] on link "Next ›" at bounding box center [1522, 710] width 43 height 24
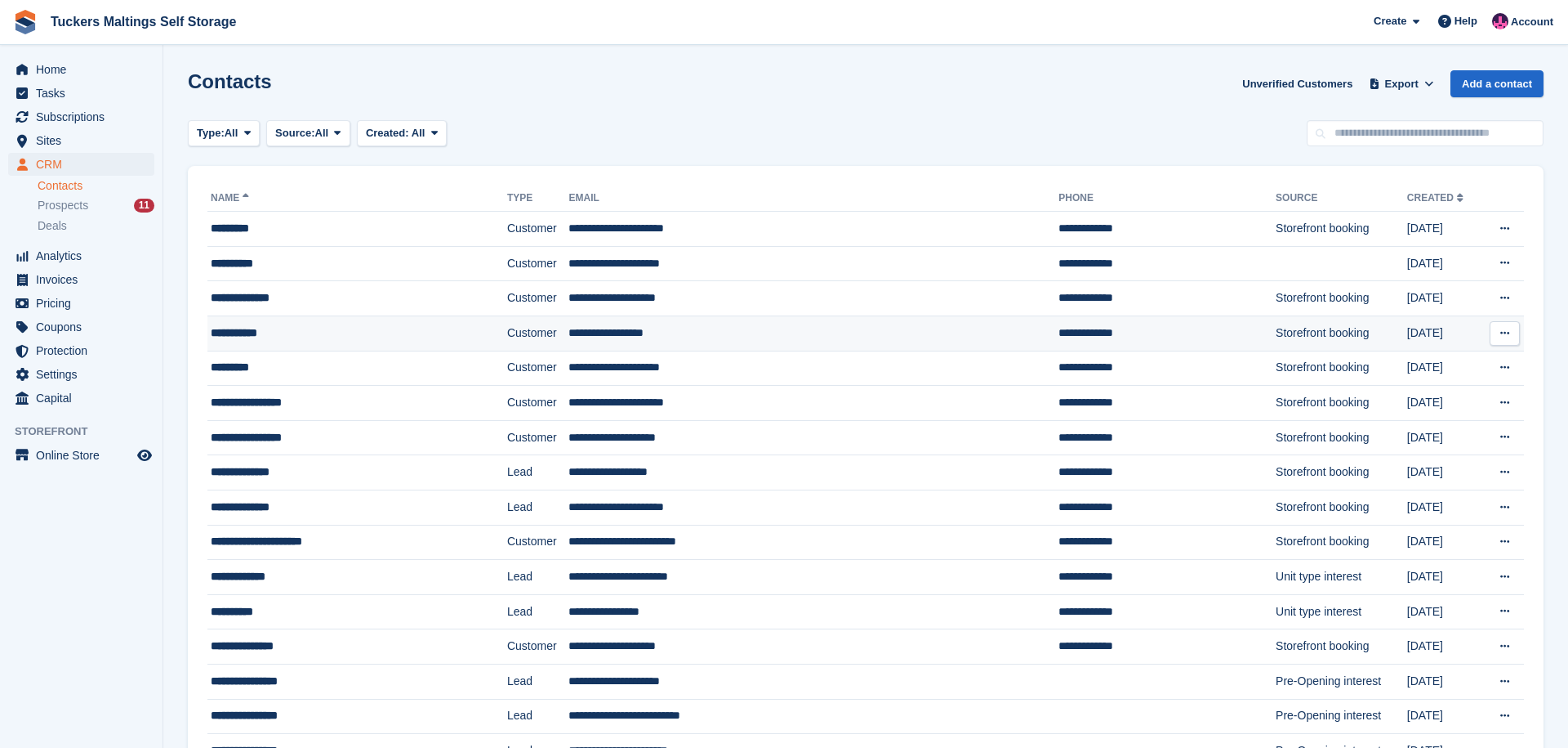
click at [1507, 339] on icon at bounding box center [1504, 333] width 9 height 11
click at [1059, 332] on td "**********" at bounding box center [1168, 333] width 217 height 35
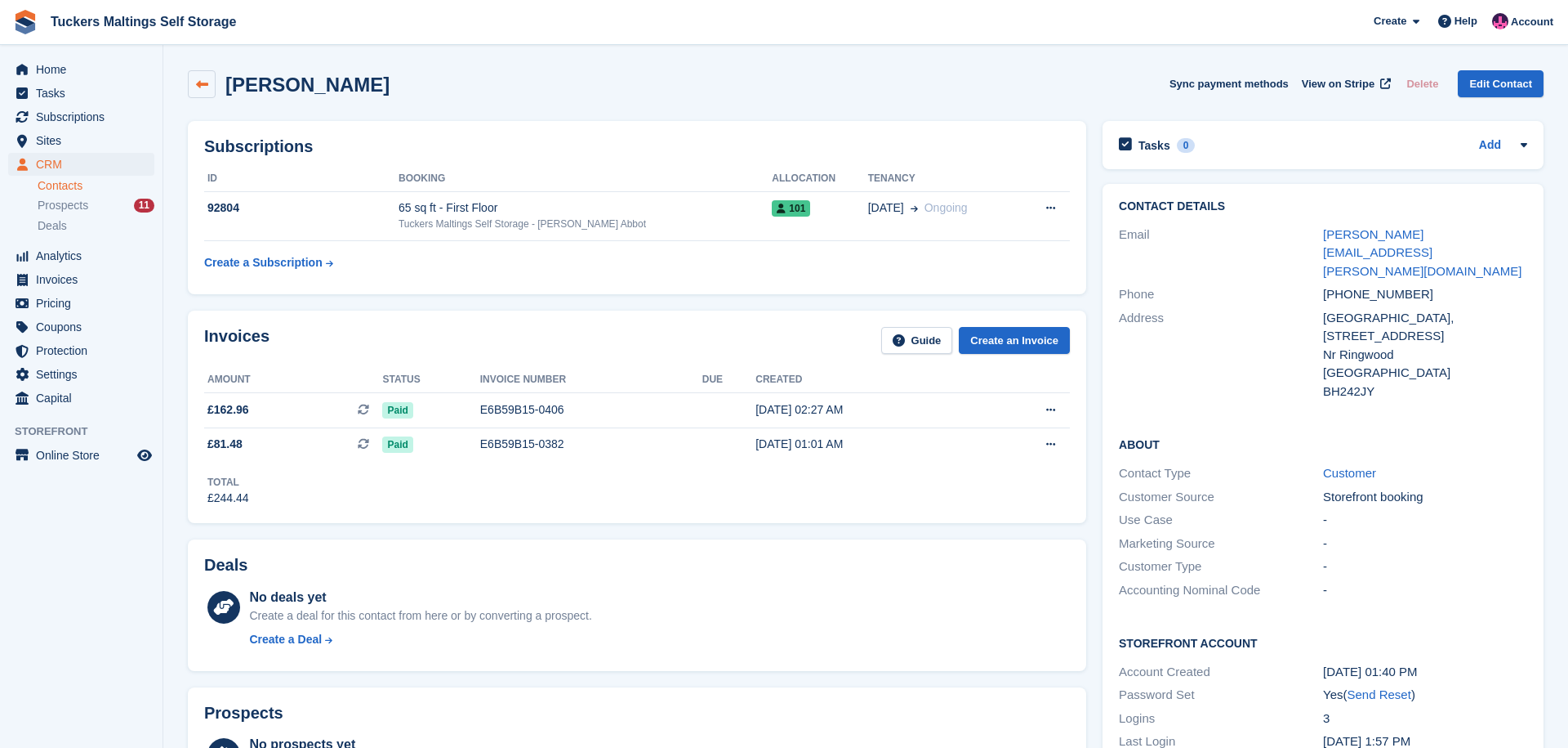
click at [197, 88] on icon at bounding box center [202, 84] width 13 height 13
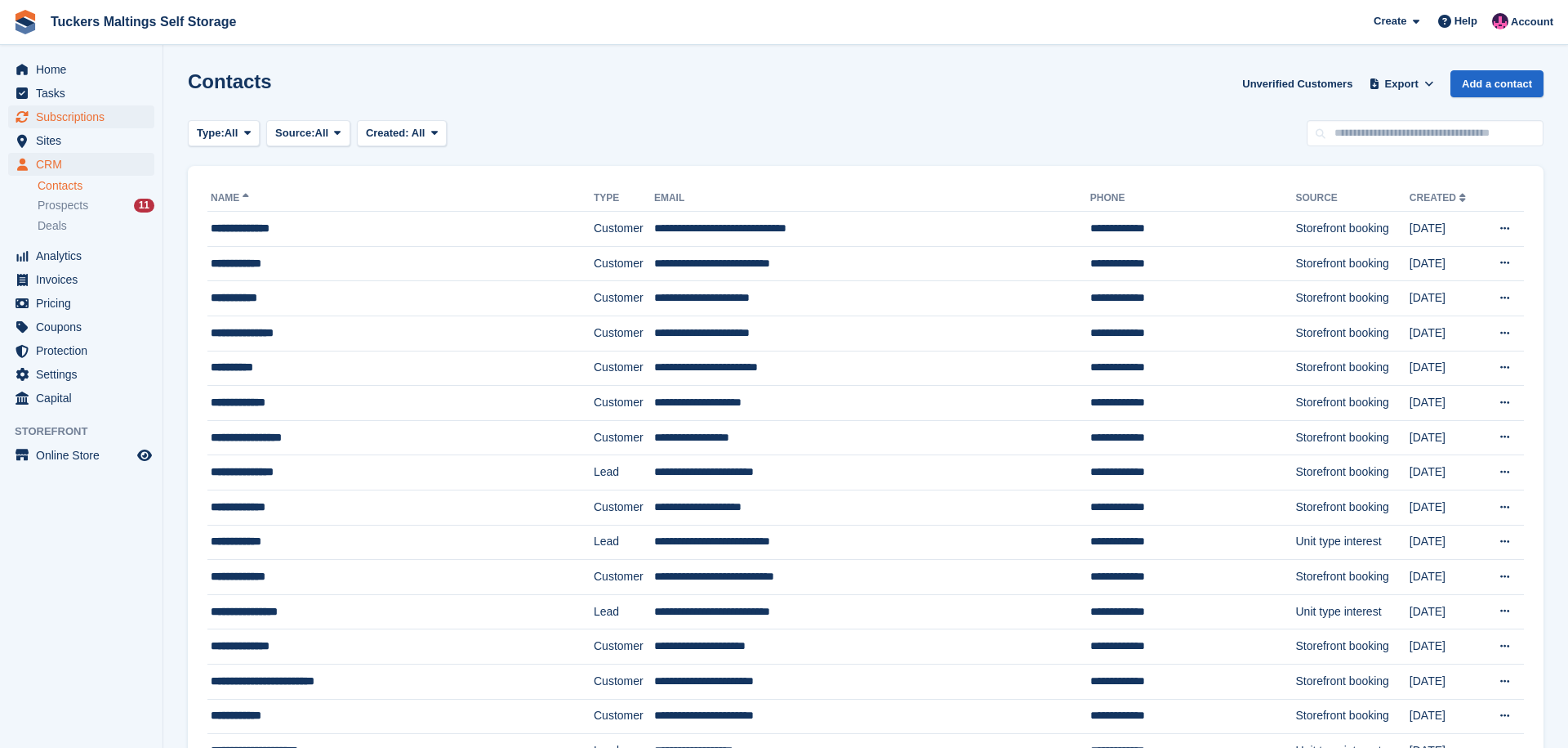
click at [91, 121] on span "Subscriptions" at bounding box center [84, 117] width 98 height 23
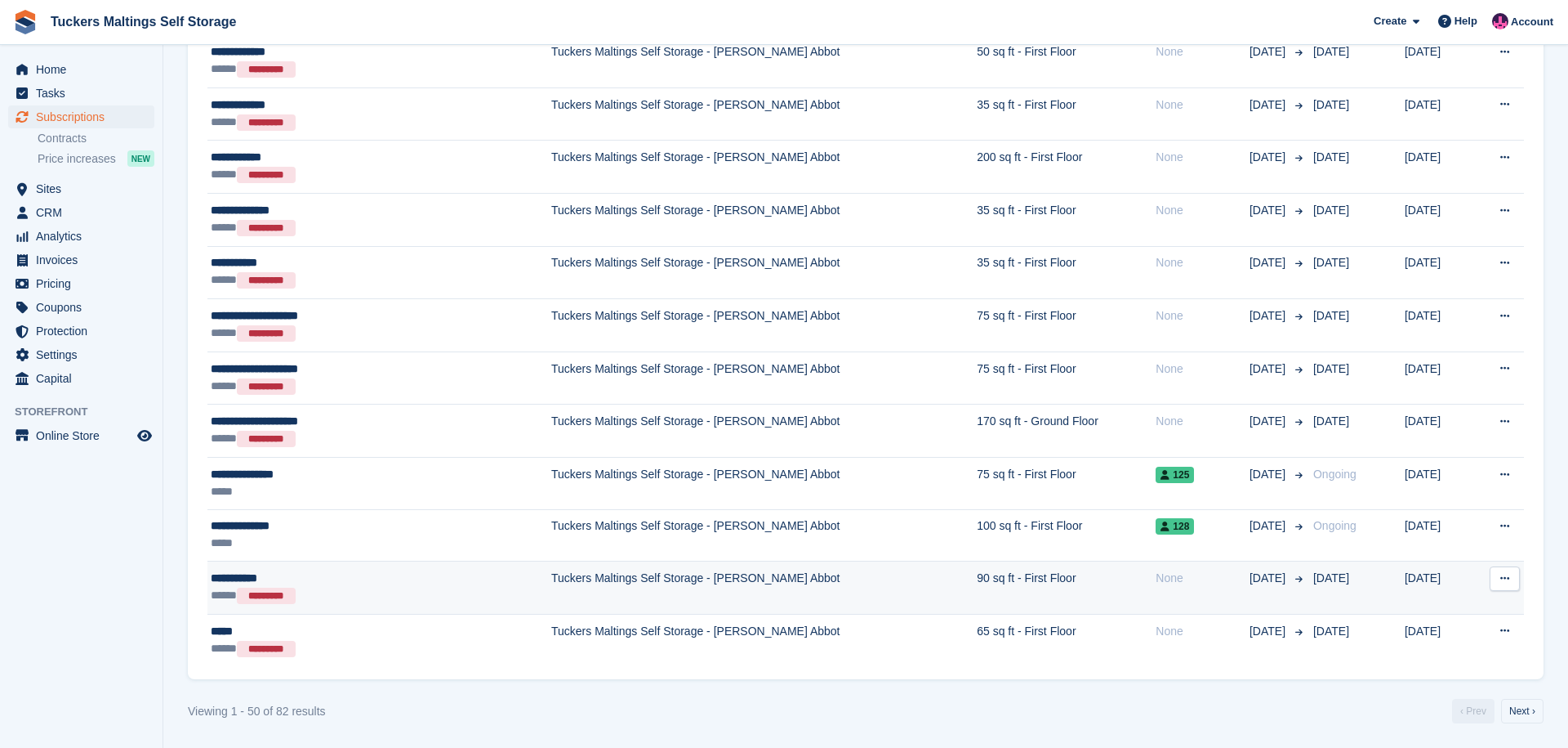
scroll to position [2232, 0]
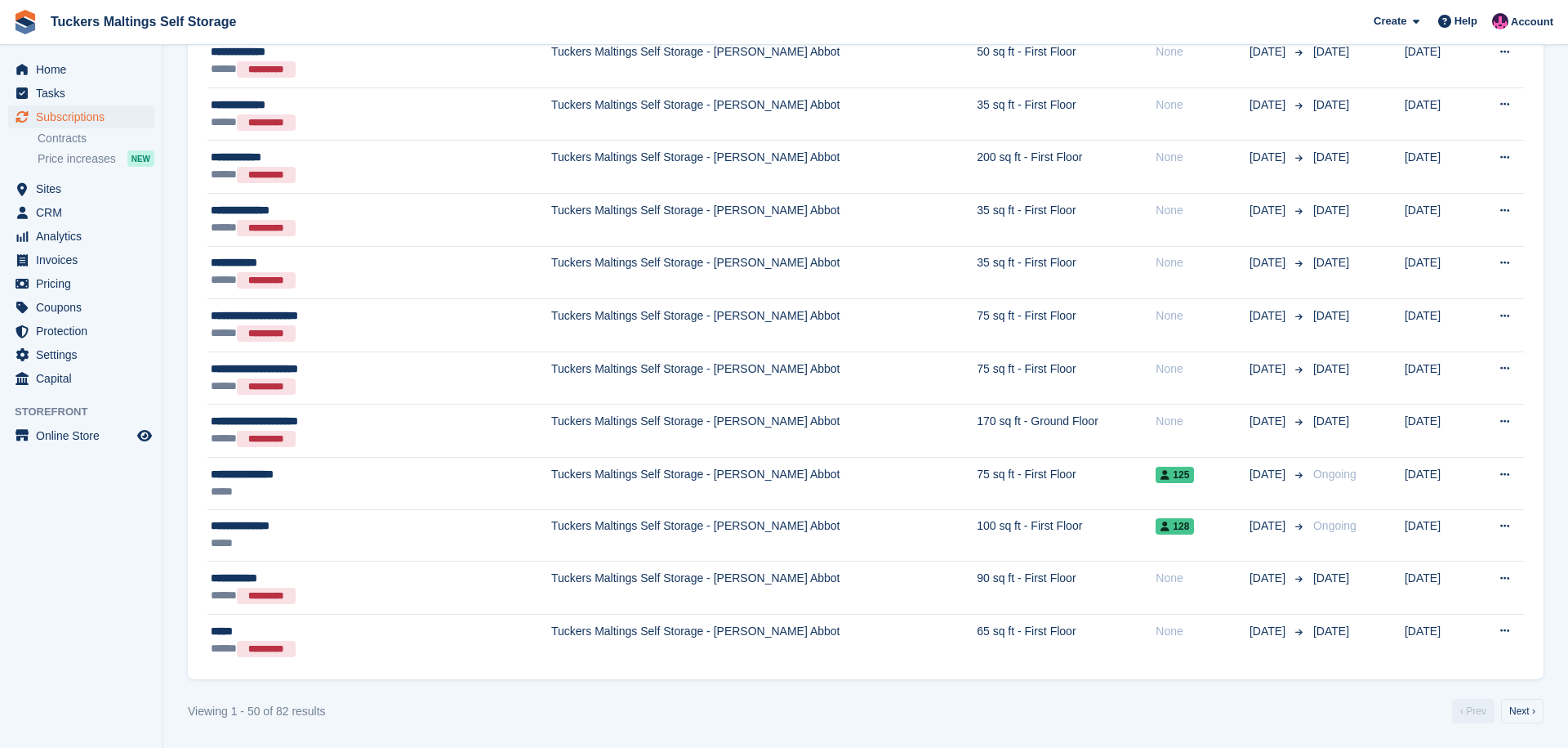
click at [1518, 705] on link "Next ›" at bounding box center [1522, 710] width 43 height 24
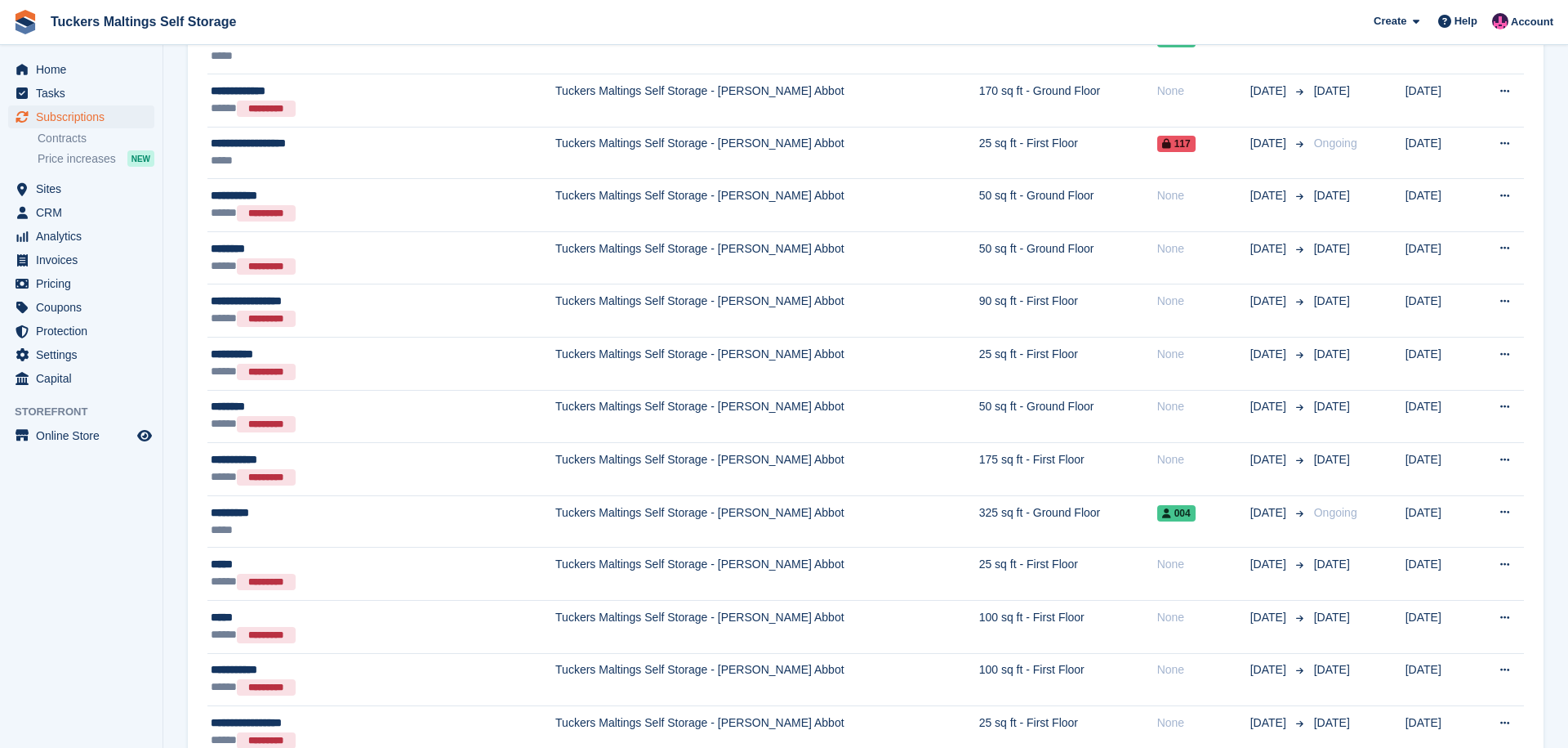
scroll to position [362, 0]
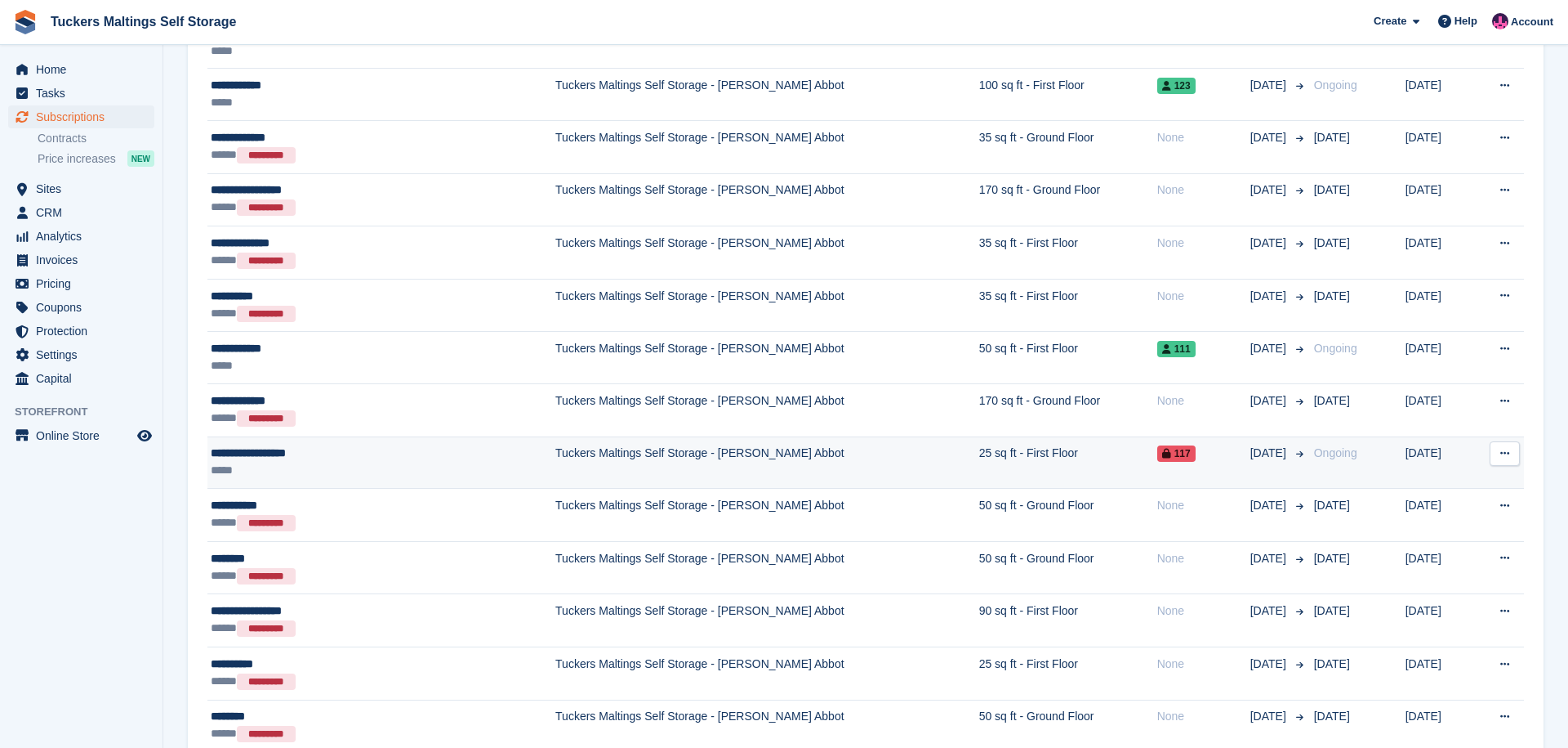
click at [979, 455] on td "25 sq ft - First Floor" at bounding box center [1069, 463] width 178 height 52
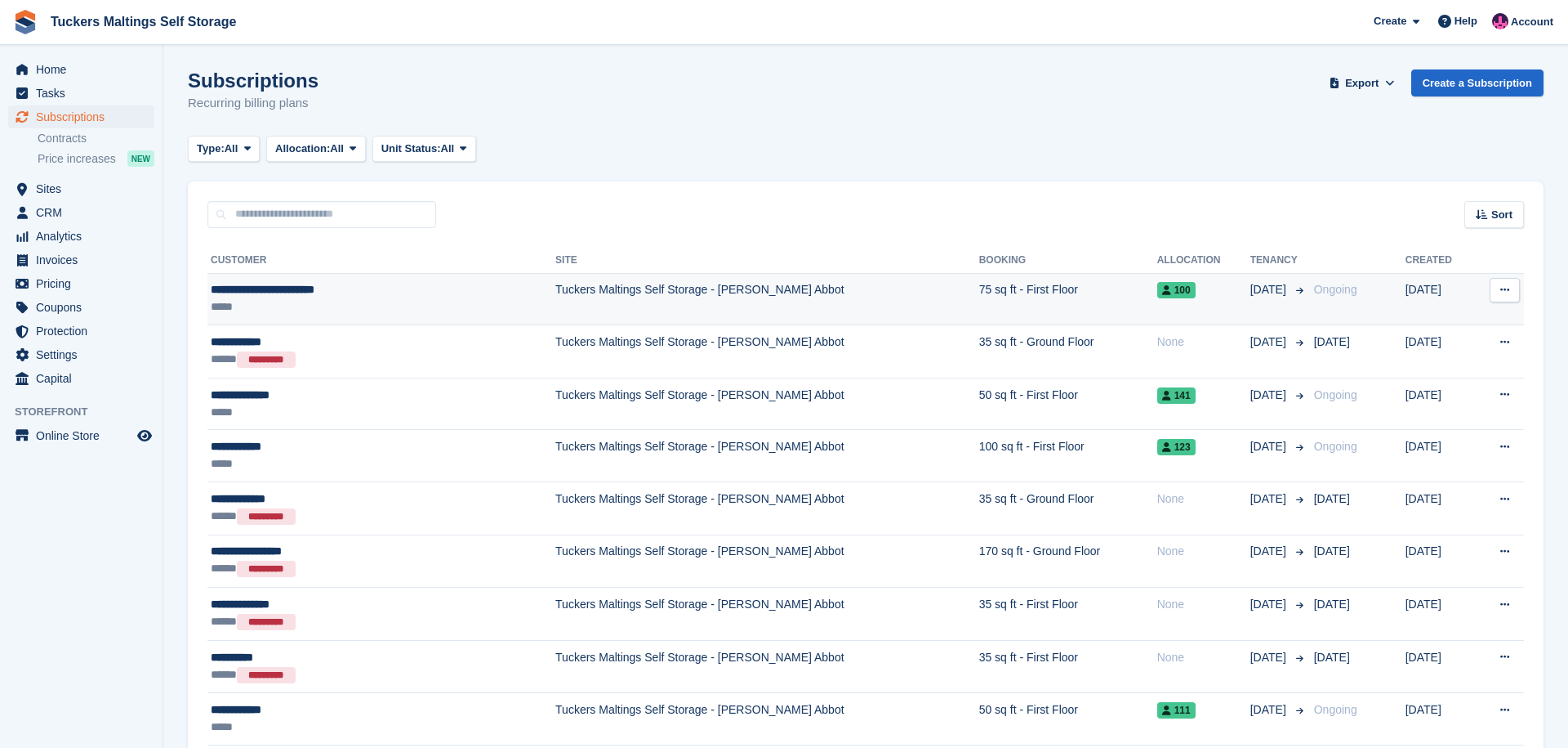
scroll to position [0, 0]
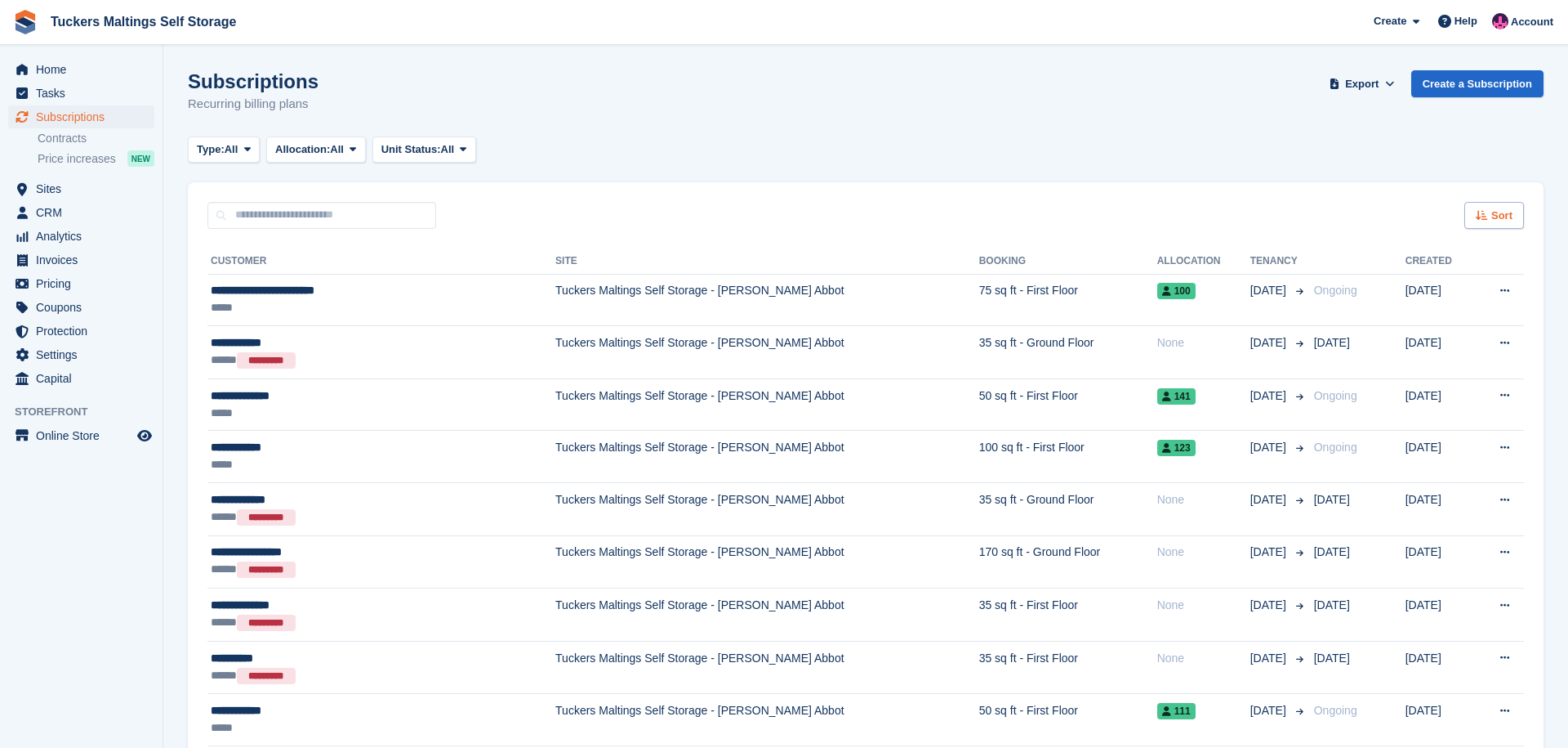
click at [1498, 219] on span "Sort" at bounding box center [1502, 215] width 21 height 16
click at [1377, 277] on icon at bounding box center [1381, 276] width 13 height 13
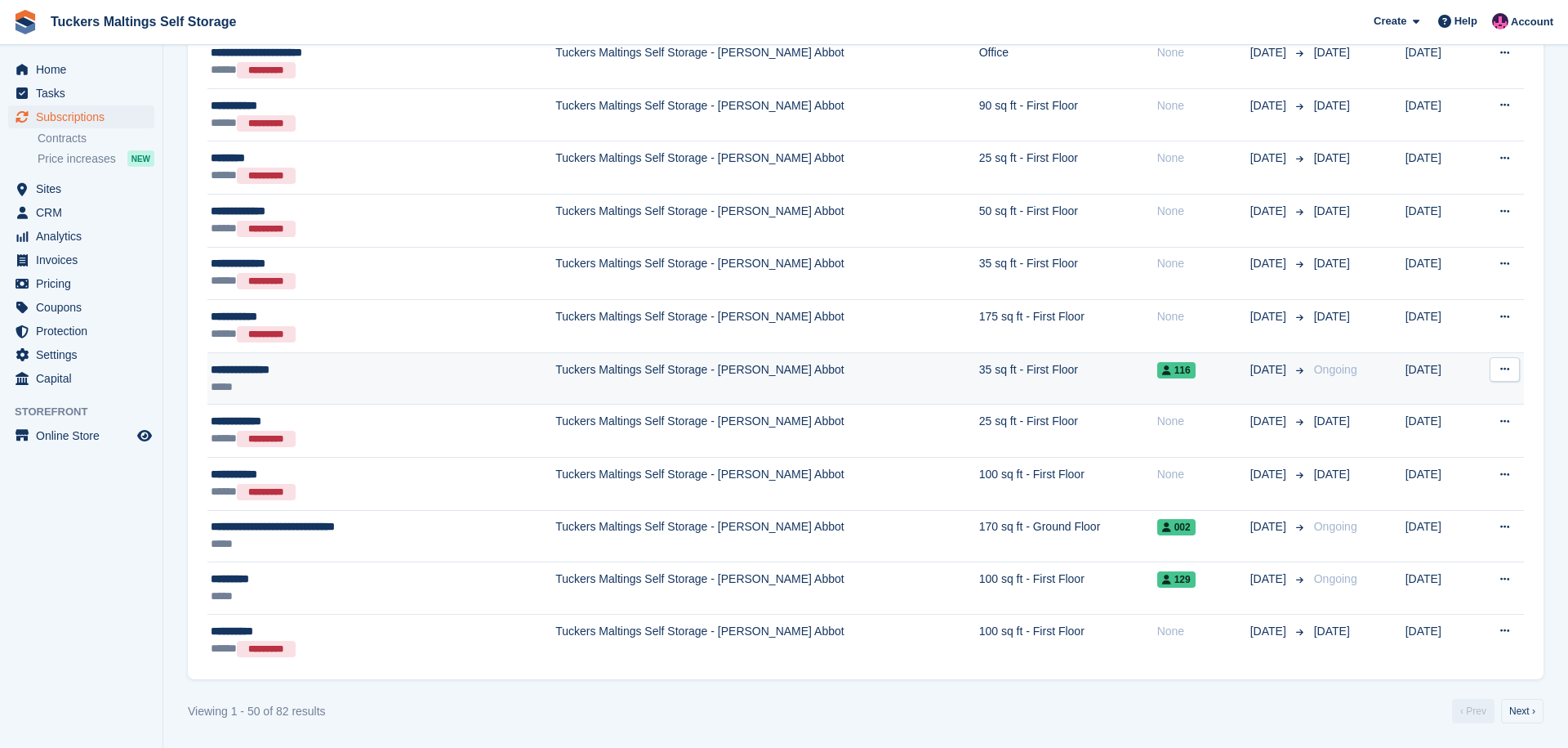
scroll to position [2236, 0]
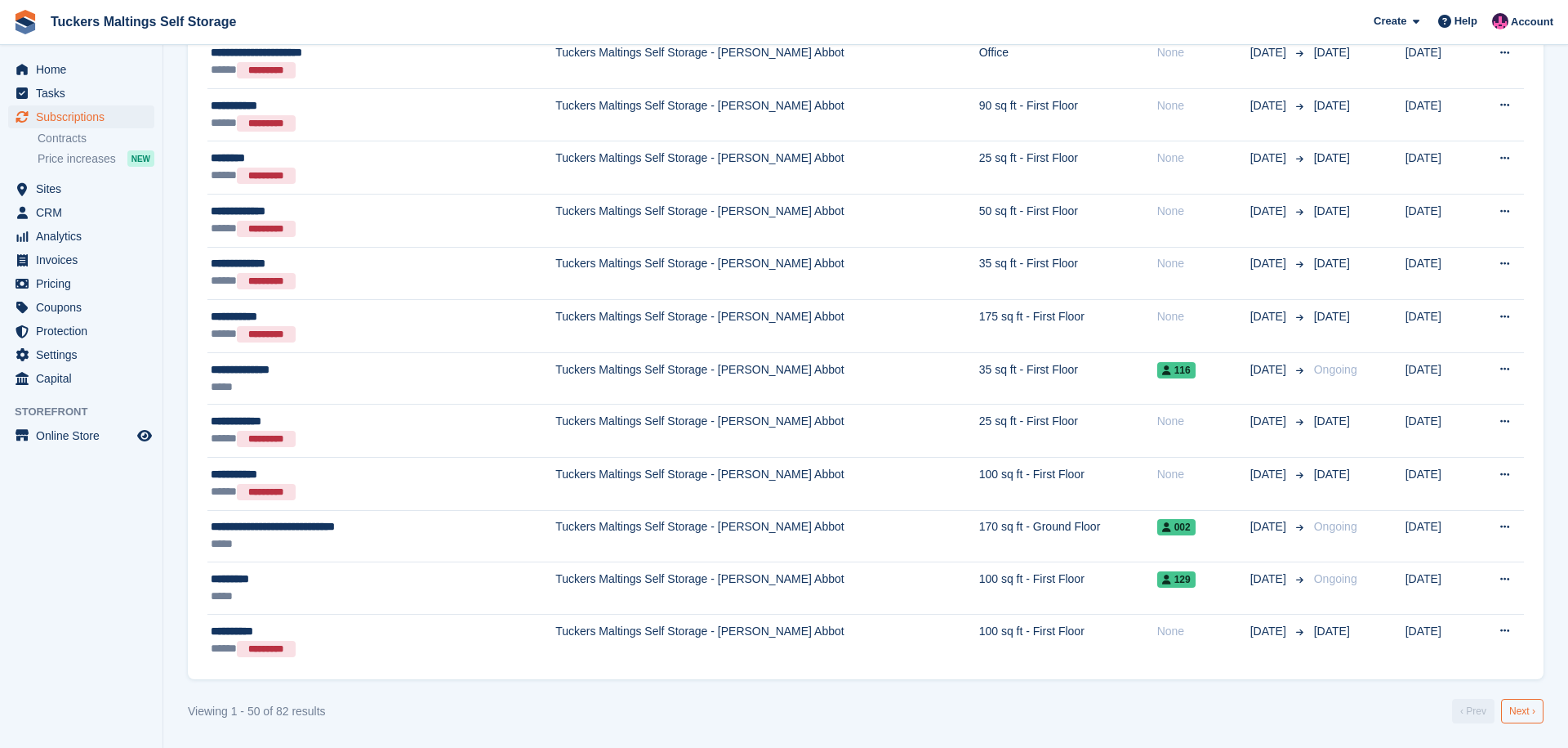
click at [1517, 711] on link "Next ›" at bounding box center [1522, 710] width 43 height 24
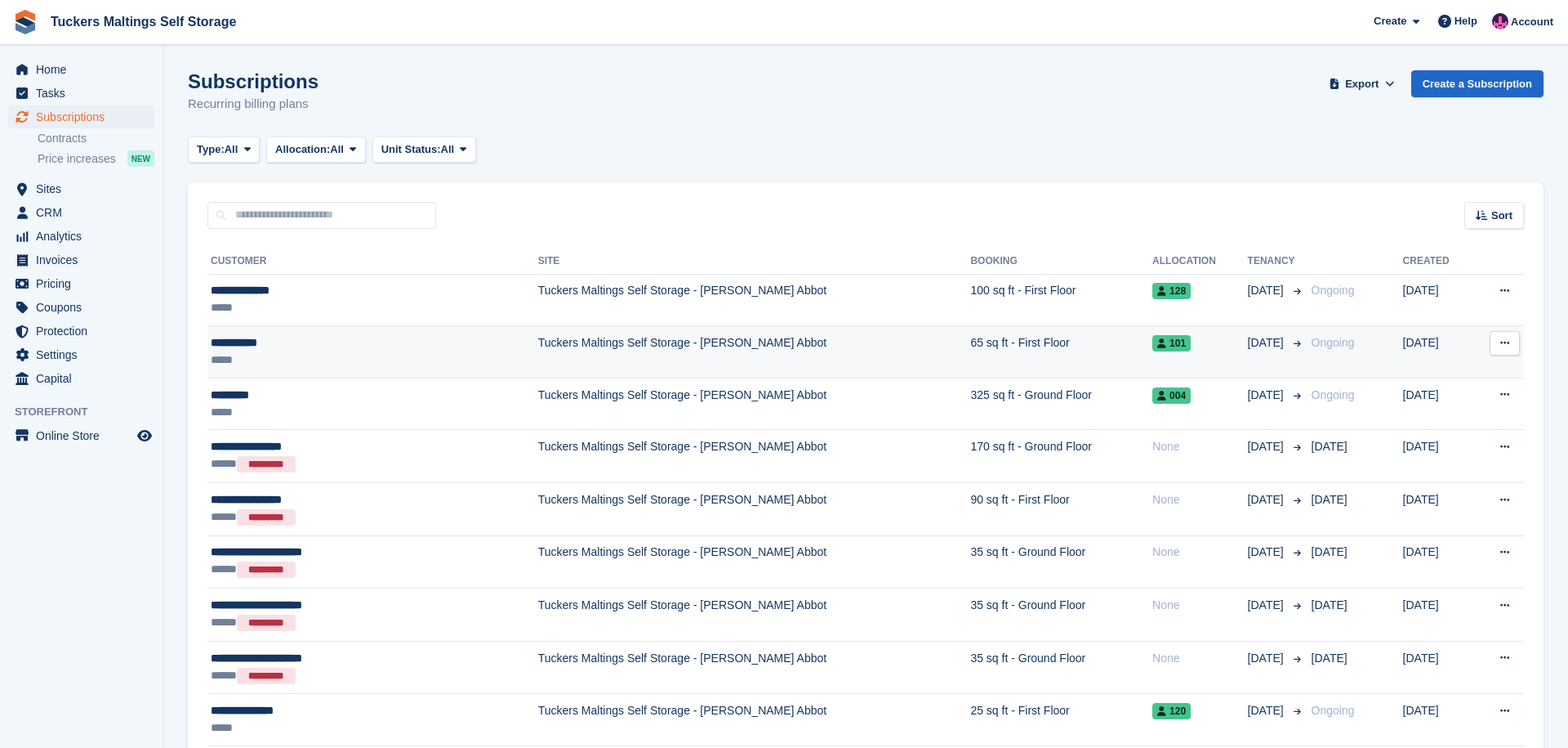
click at [1506, 347] on icon at bounding box center [1504, 342] width 9 height 11
click at [1469, 432] on p "Cancel subscription" at bounding box center [1441, 432] width 143 height 21
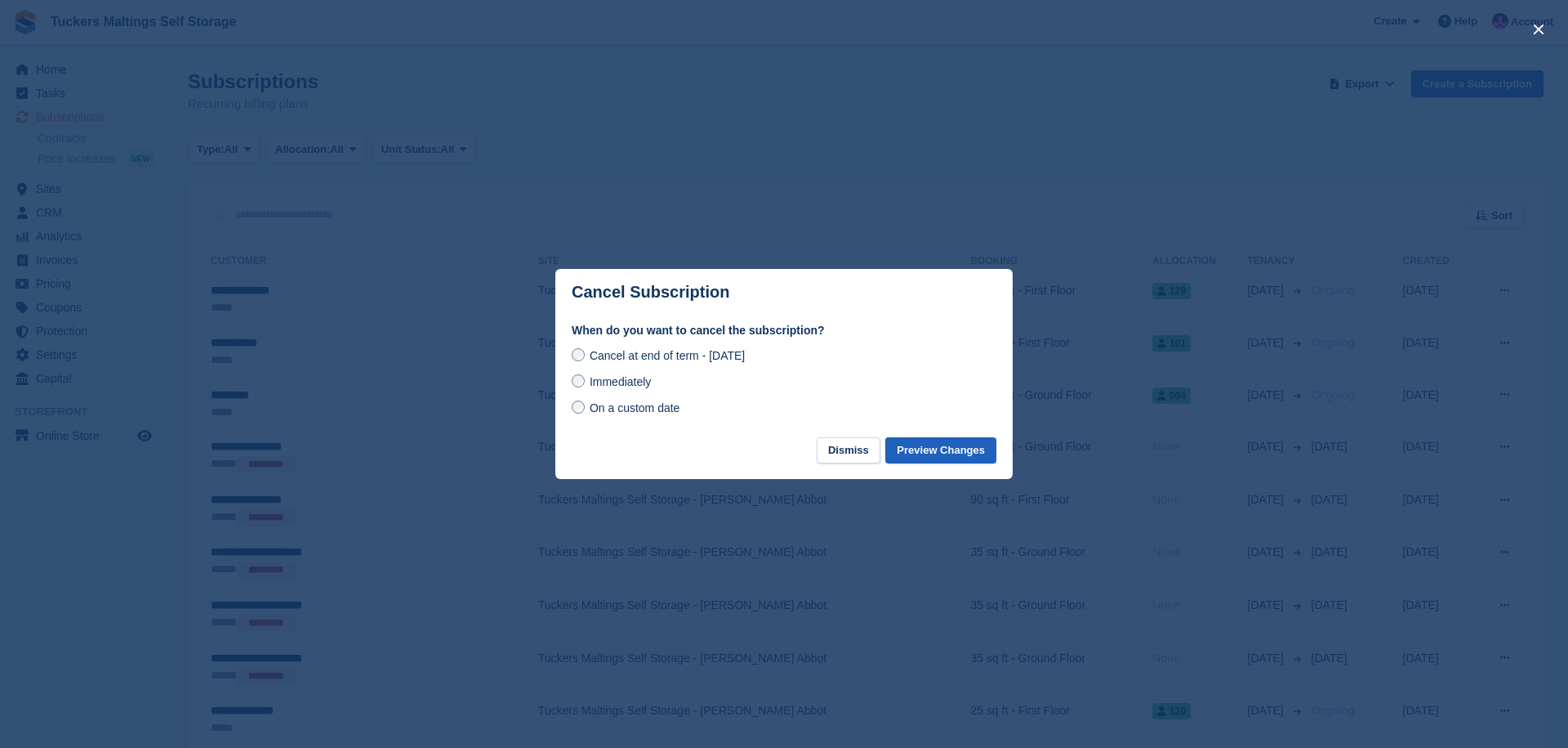
click at [961, 452] on button "Preview Changes" at bounding box center [941, 451] width 112 height 27
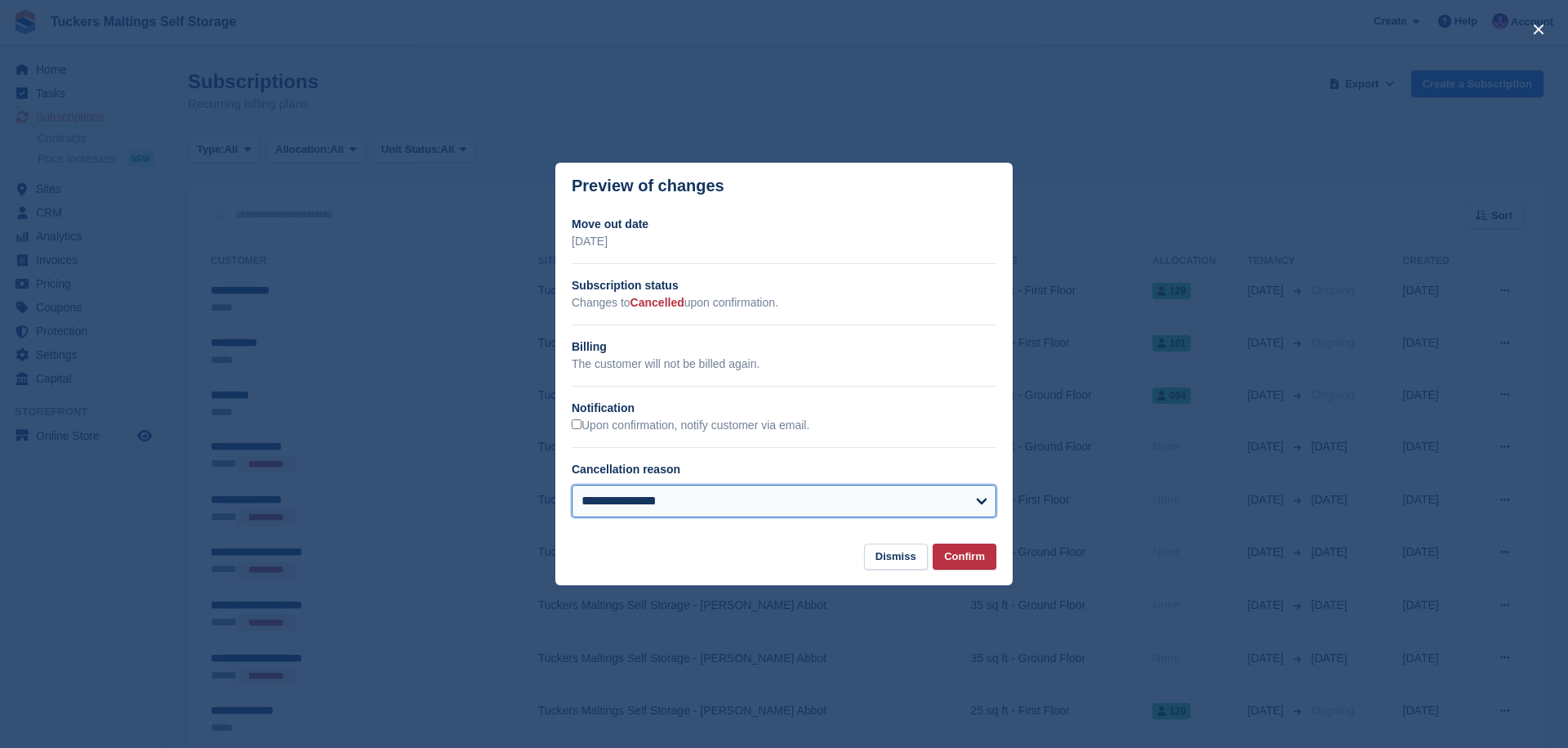
select select "**********"
click at [969, 559] on button "Confirm" at bounding box center [965, 557] width 64 height 27
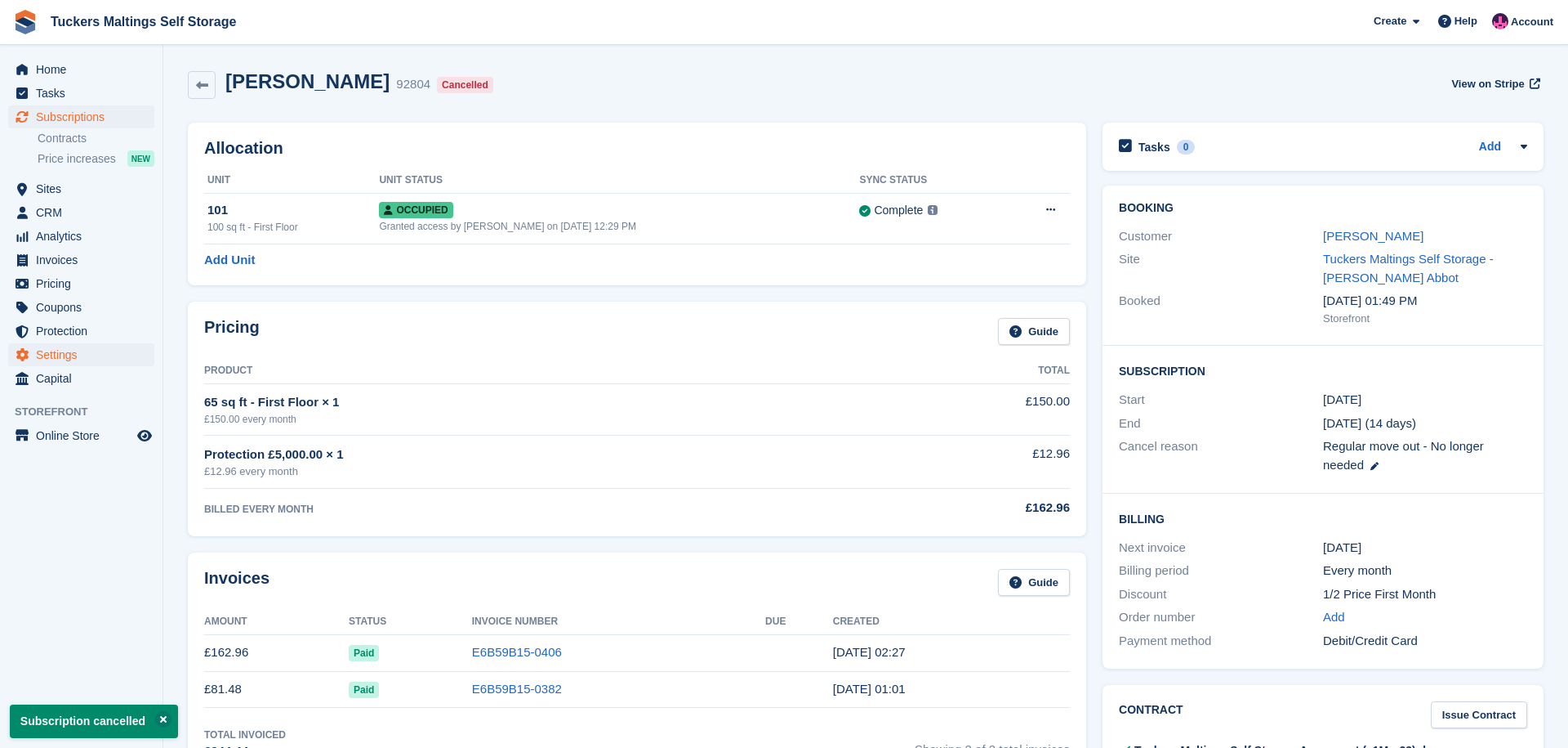
click at [87, 357] on span "Settings" at bounding box center [84, 355] width 98 height 23
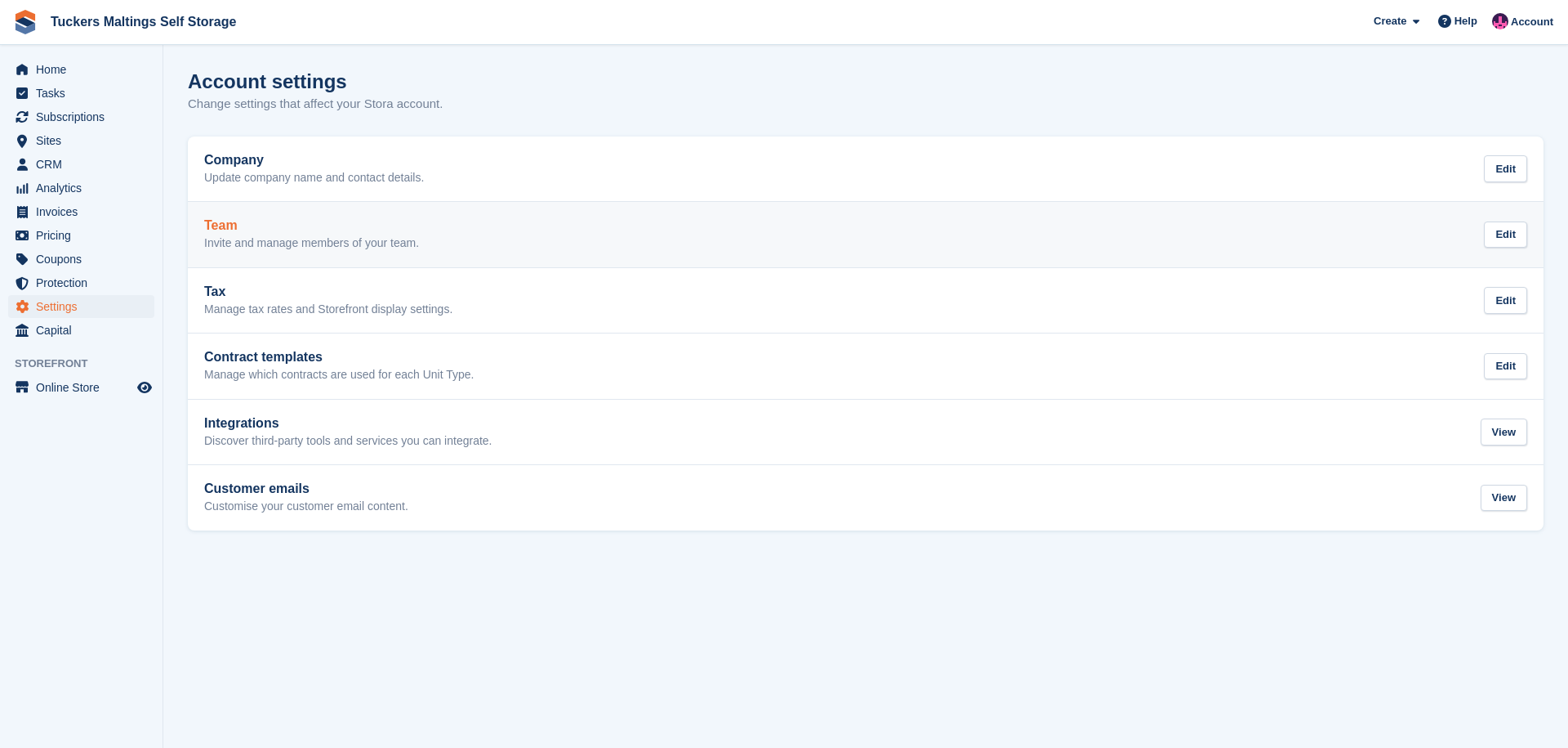
click at [286, 241] on p "Invite and manage members of your team." at bounding box center [312, 243] width 215 height 15
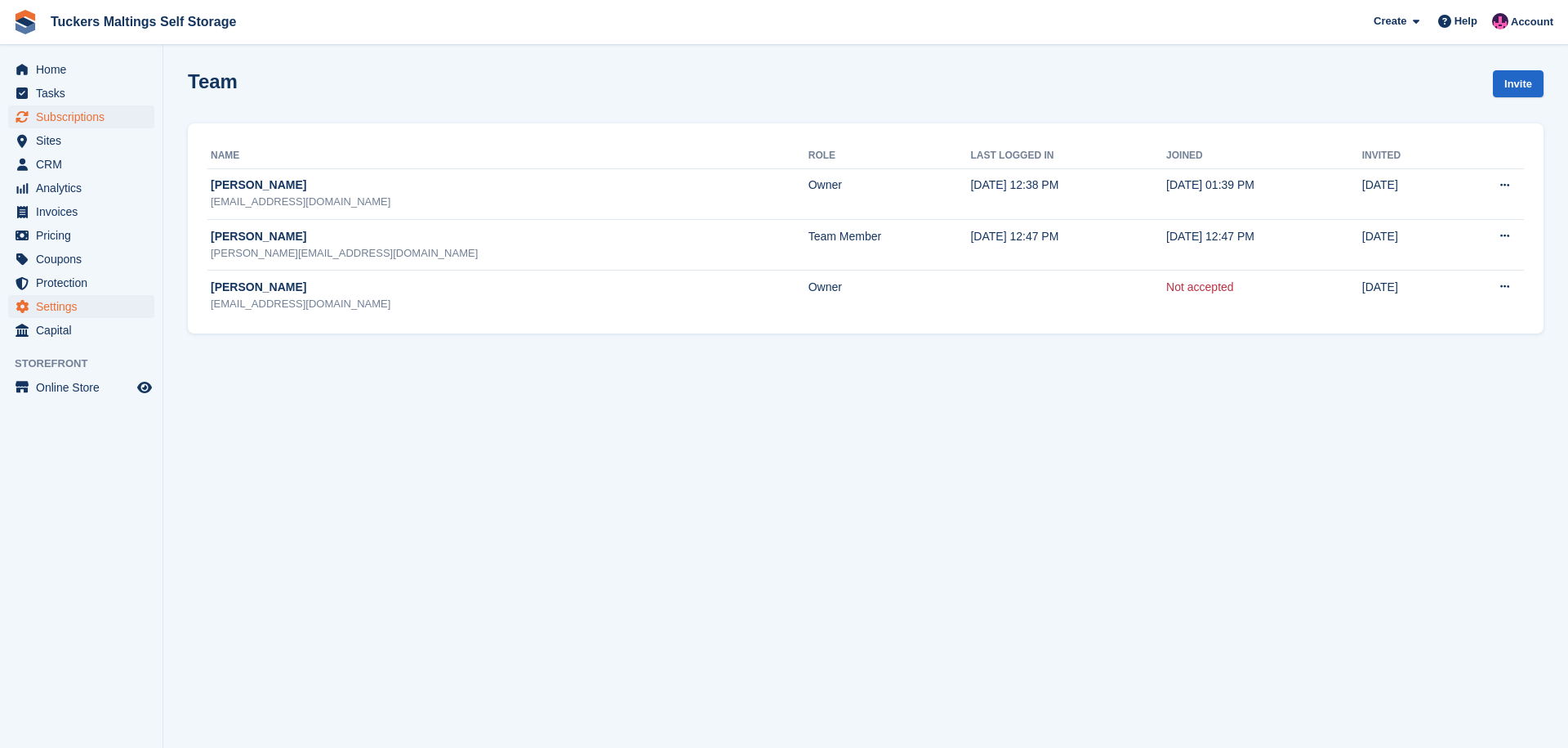
click at [76, 117] on span "Subscriptions" at bounding box center [84, 117] width 98 height 23
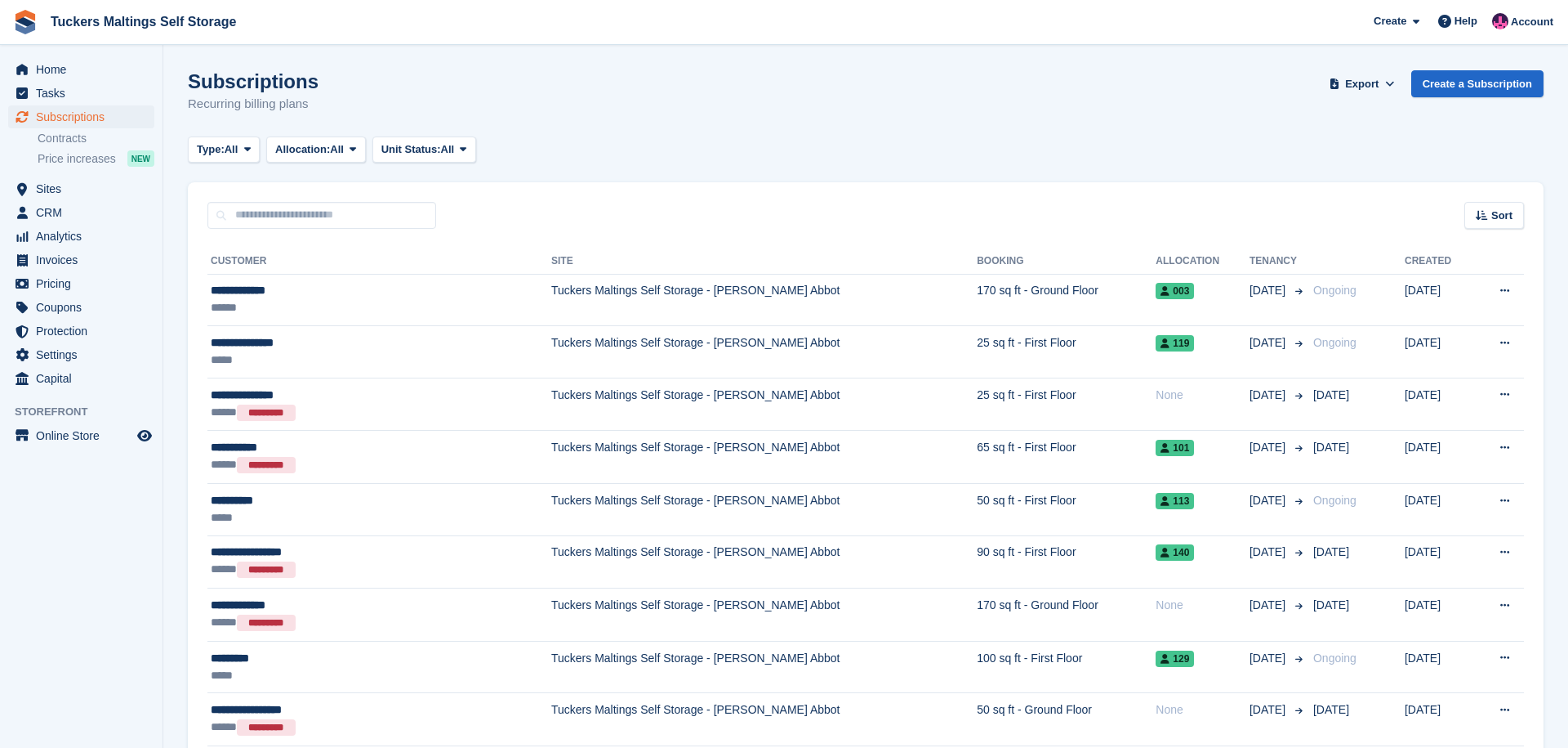
click at [1156, 260] on th "Allocation" at bounding box center [1202, 261] width 94 height 26
click at [1505, 212] on span "Sort" at bounding box center [1502, 215] width 21 height 16
click at [1496, 213] on span "Sort" at bounding box center [1502, 215] width 21 height 16
click at [1516, 213] on div "Sort" at bounding box center [1493, 215] width 59 height 27
click at [1507, 212] on span "Sort" at bounding box center [1502, 215] width 21 height 16
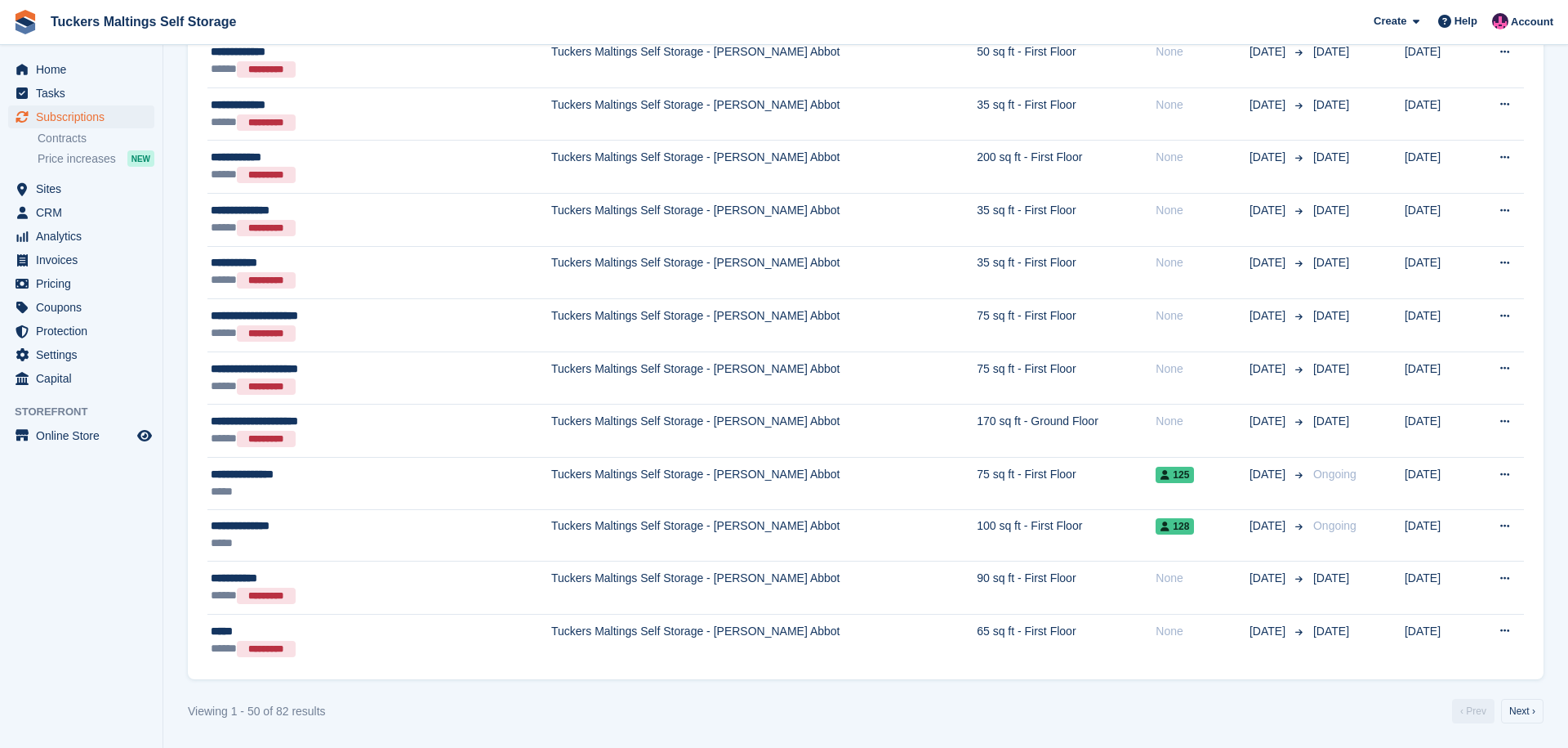
click at [1518, 707] on link "Next ›" at bounding box center [1522, 710] width 43 height 24
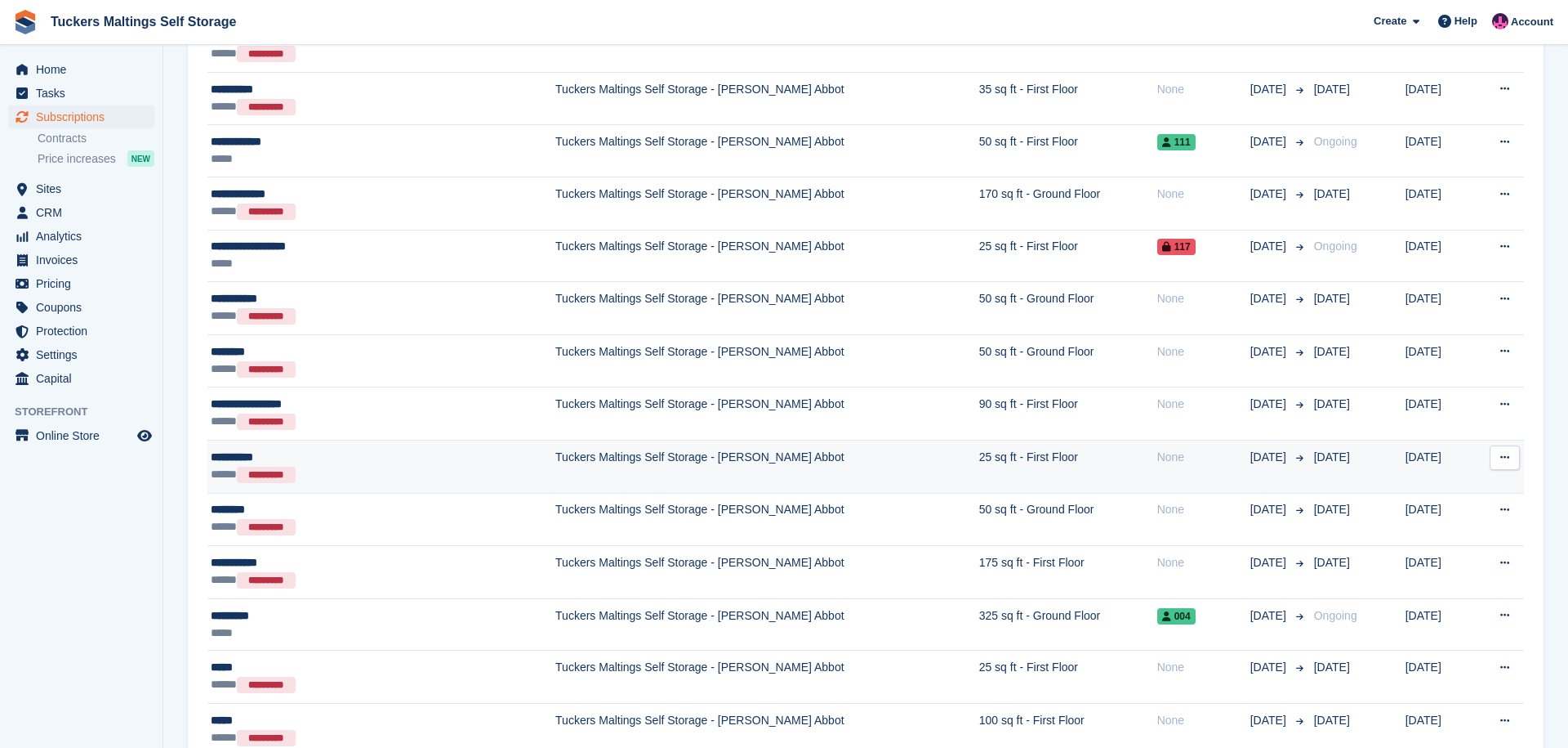
scroll to position [569, 0]
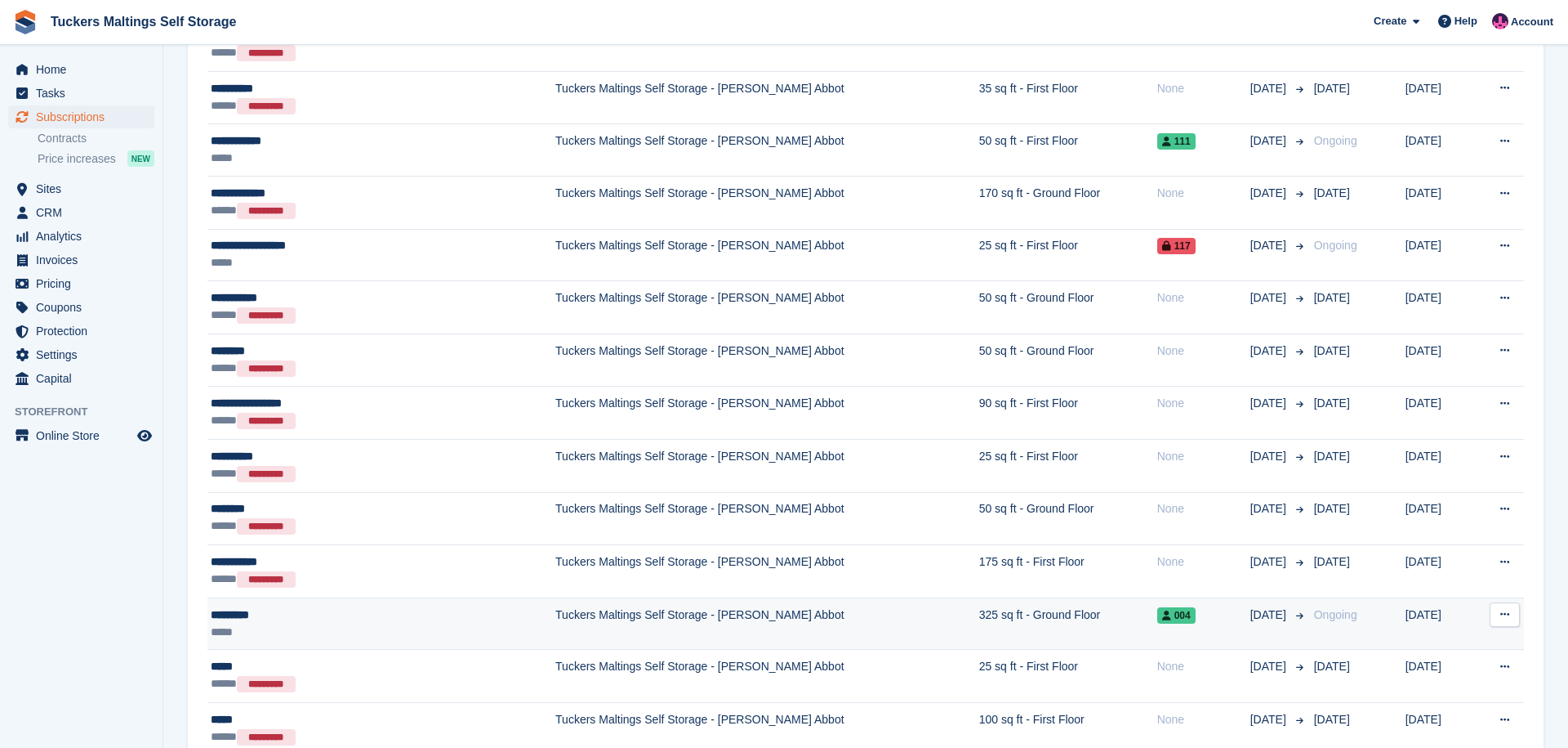
click at [262, 614] on div "*********" at bounding box center [327, 615] width 234 height 17
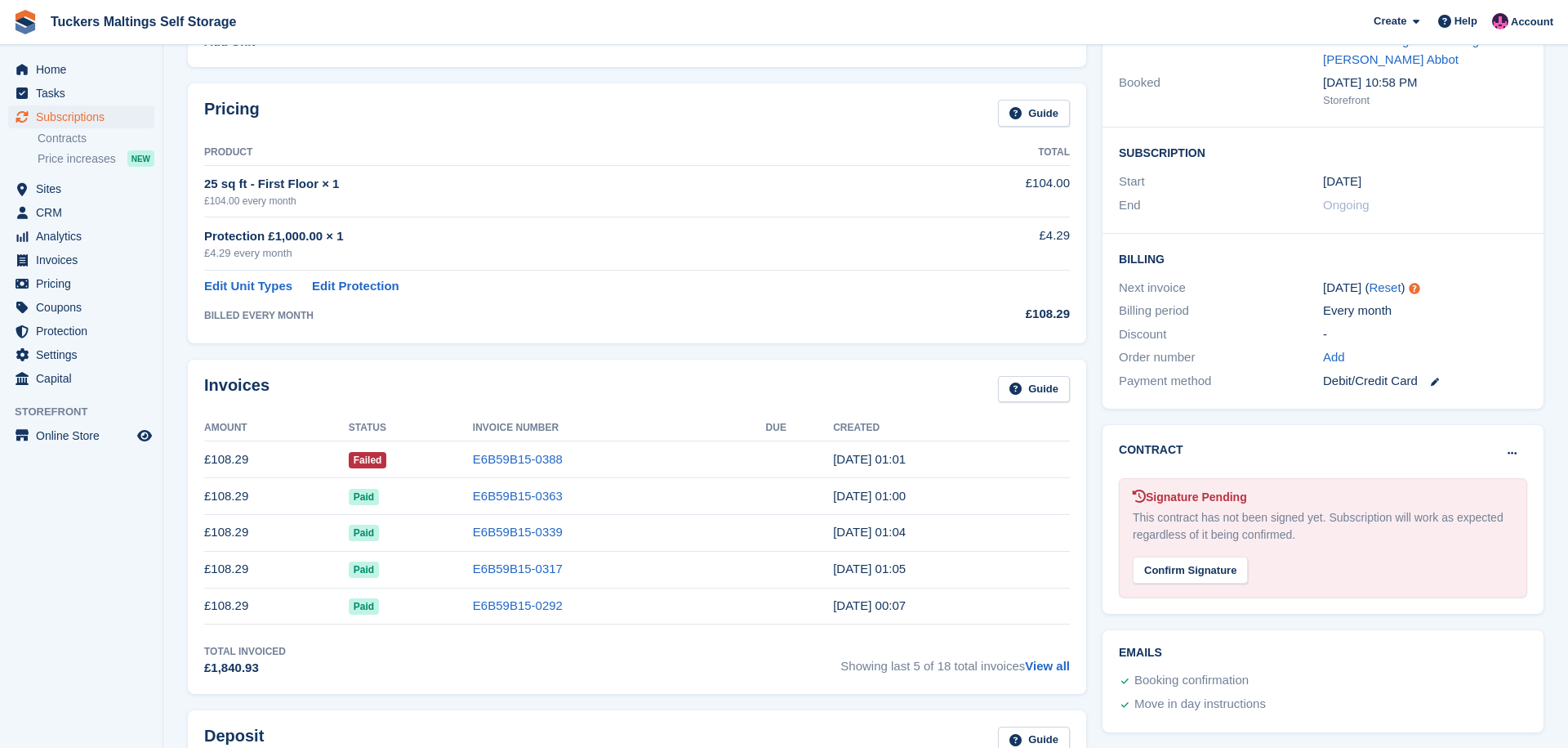
scroll to position [282, 0]
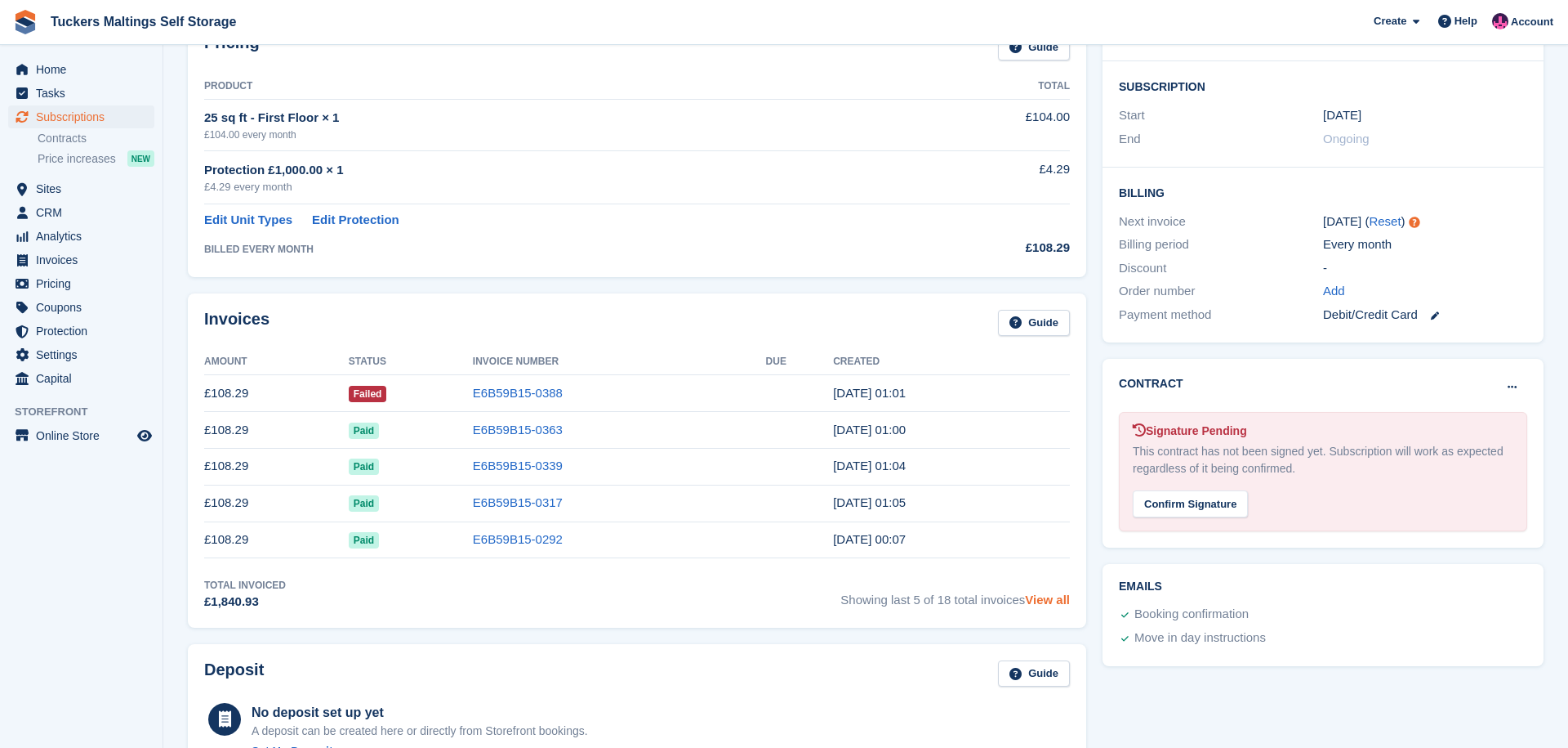
click at [1060, 602] on link "View all" at bounding box center [1047, 600] width 45 height 14
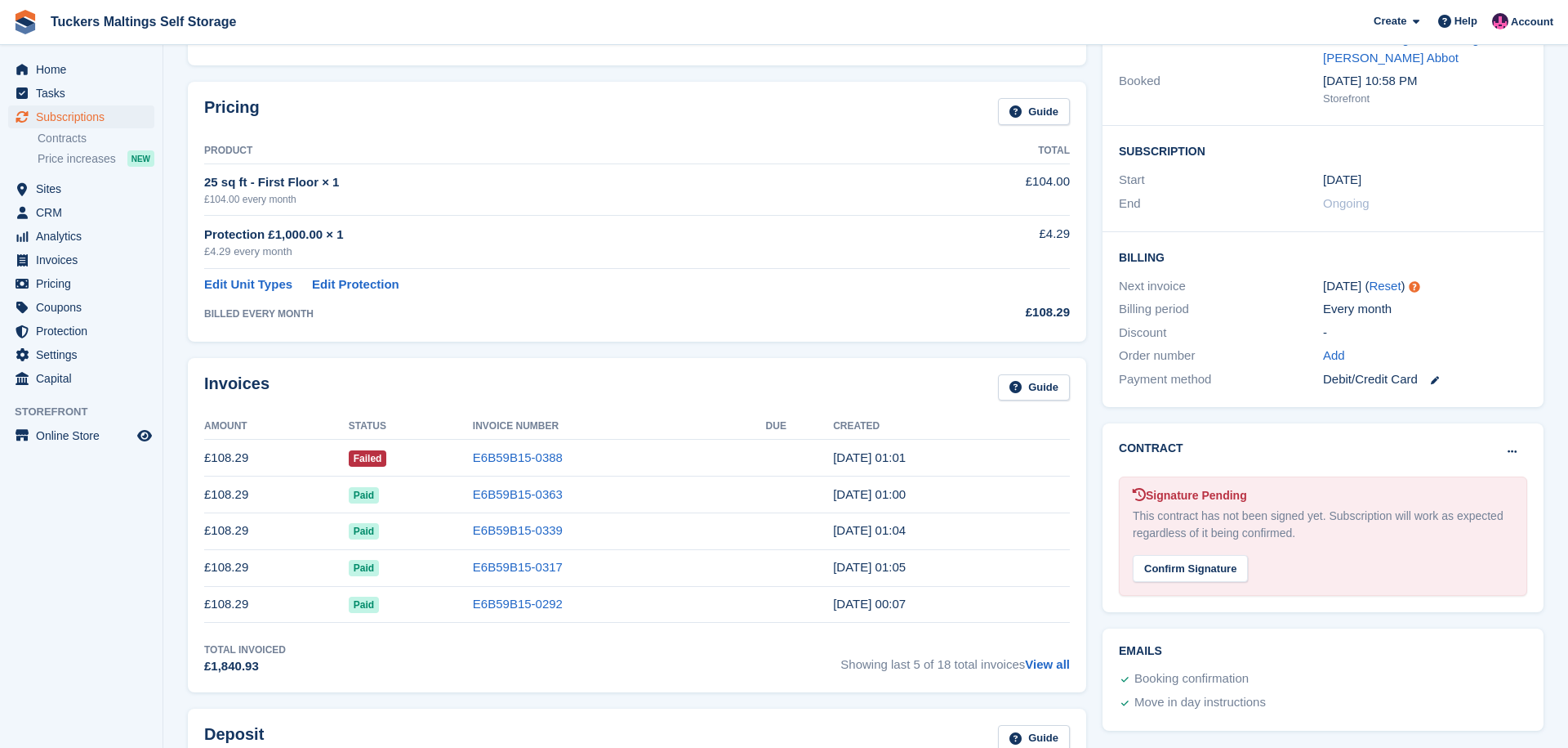
scroll to position [219, 0]
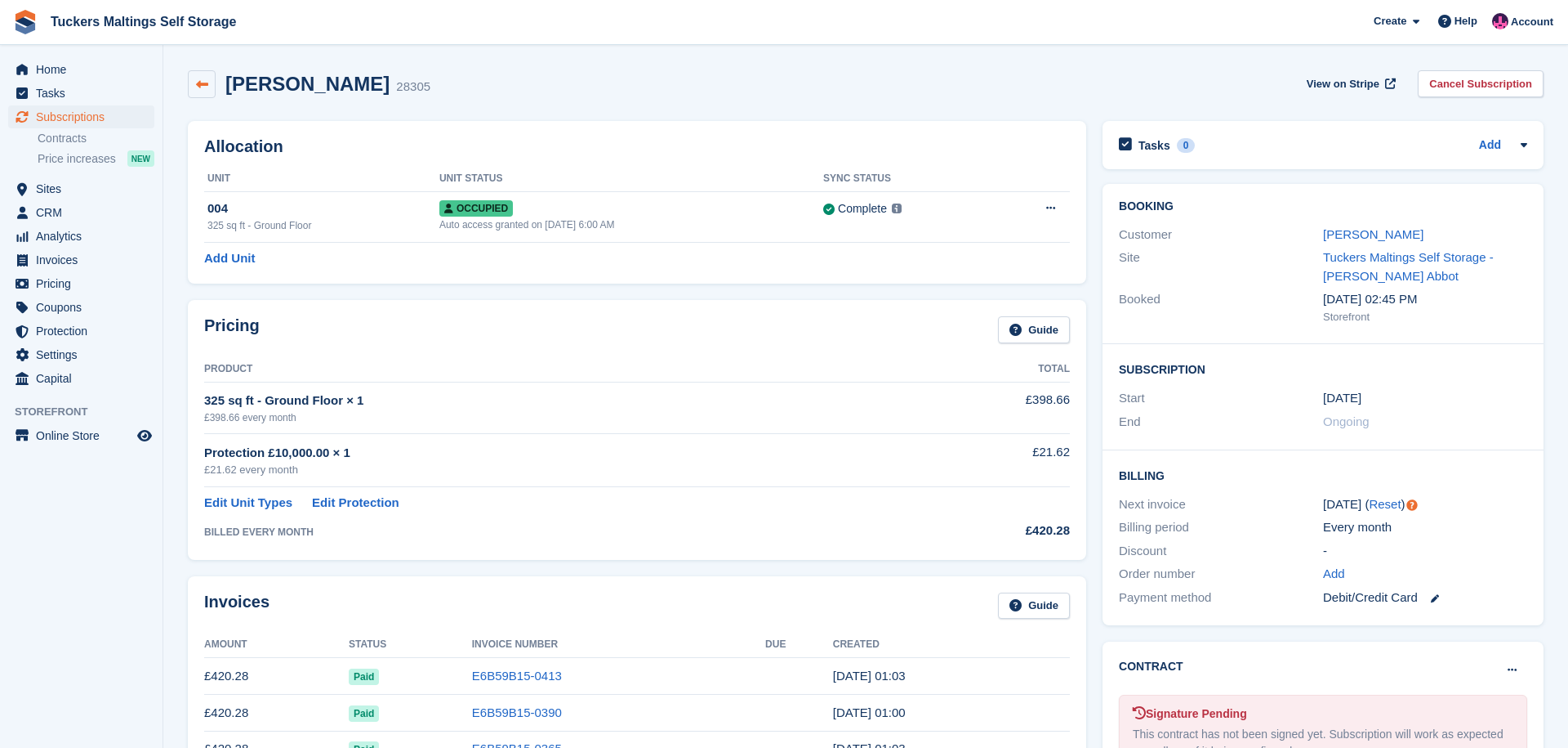
click at [206, 85] on icon at bounding box center [202, 84] width 13 height 13
